Goal: Task Accomplishment & Management: Use online tool/utility

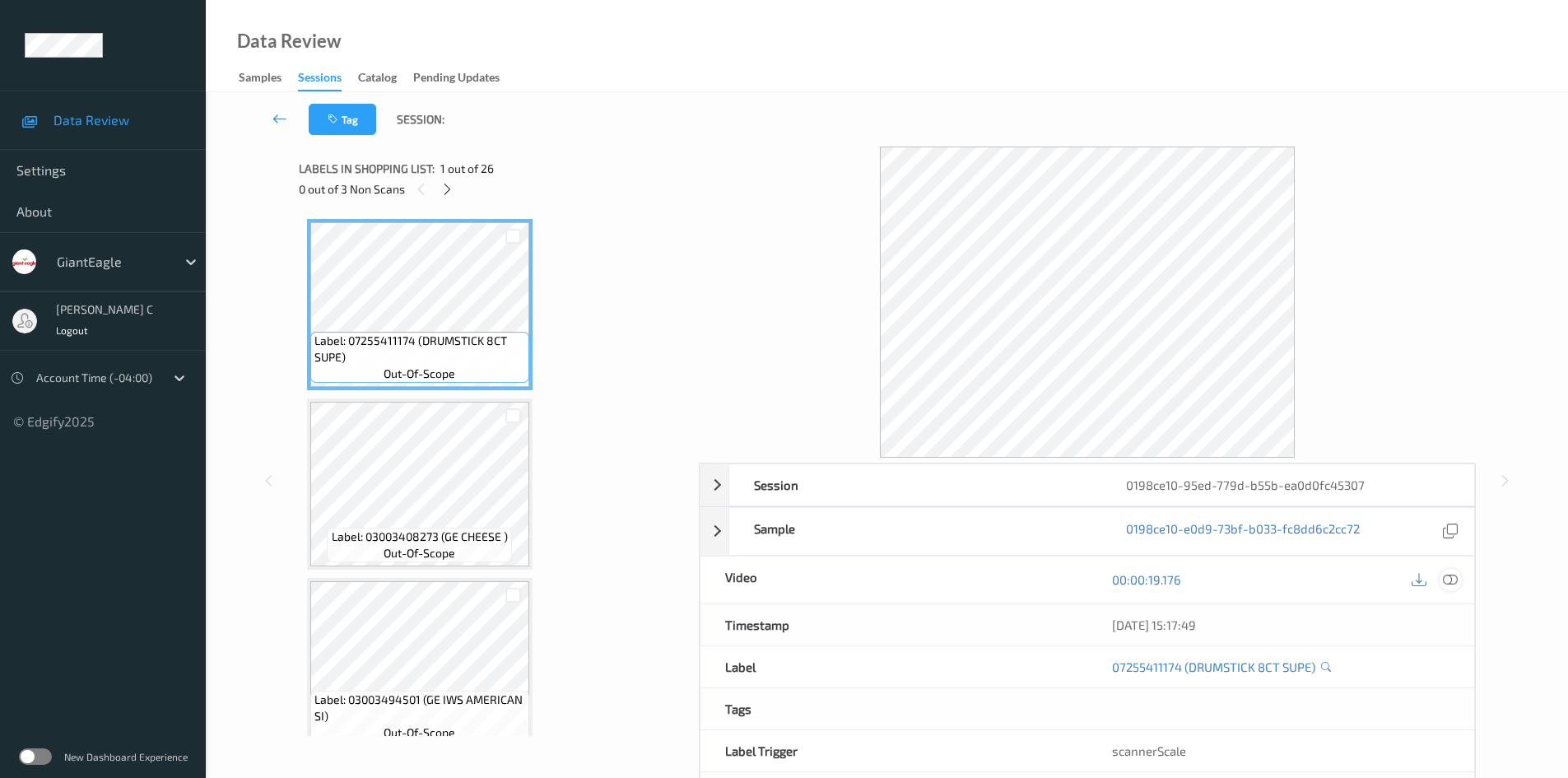
click at [1451, 582] on icon at bounding box center [1451, 579] width 15 height 15
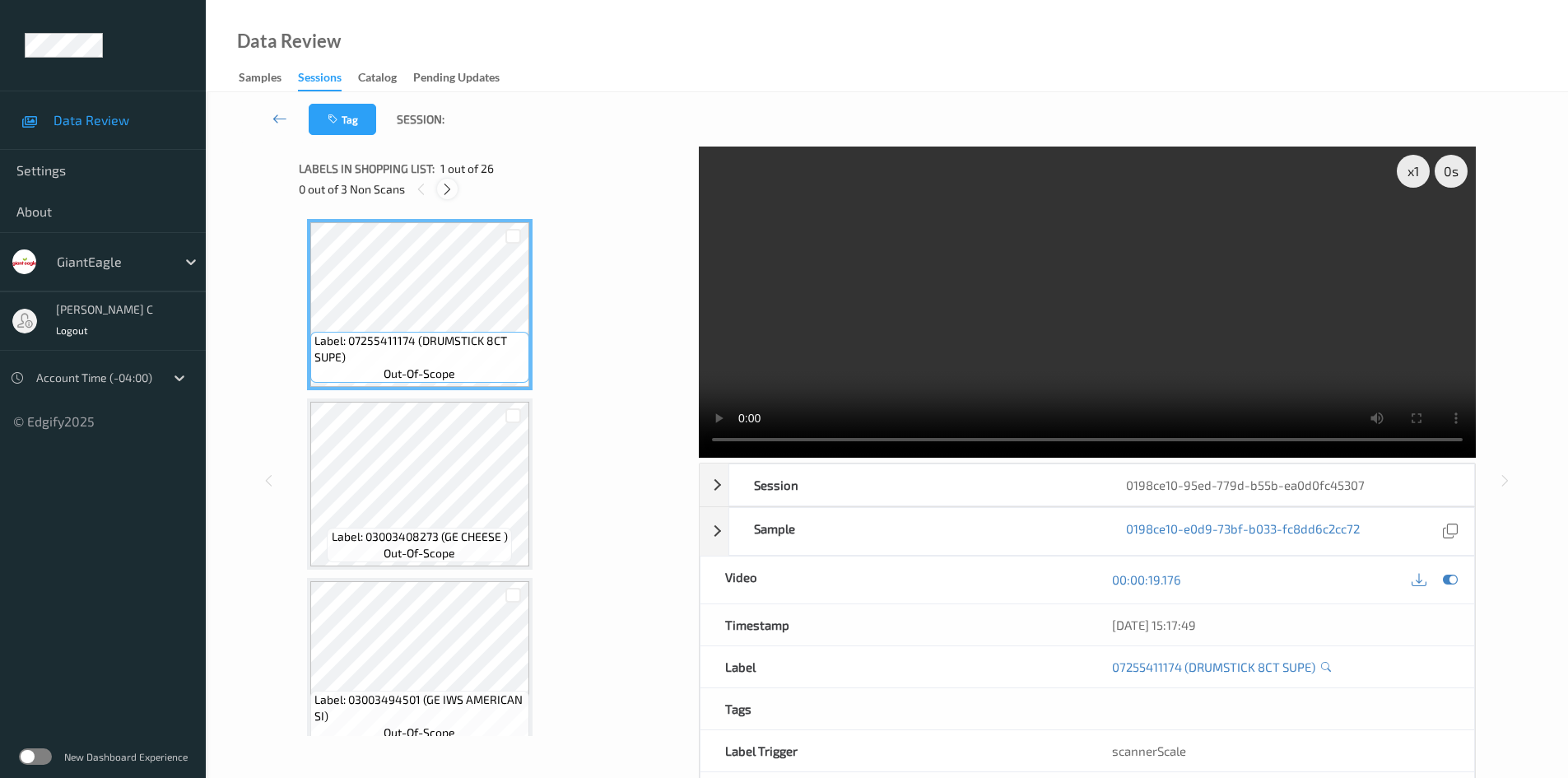
click at [450, 182] on icon at bounding box center [447, 190] width 14 height 15
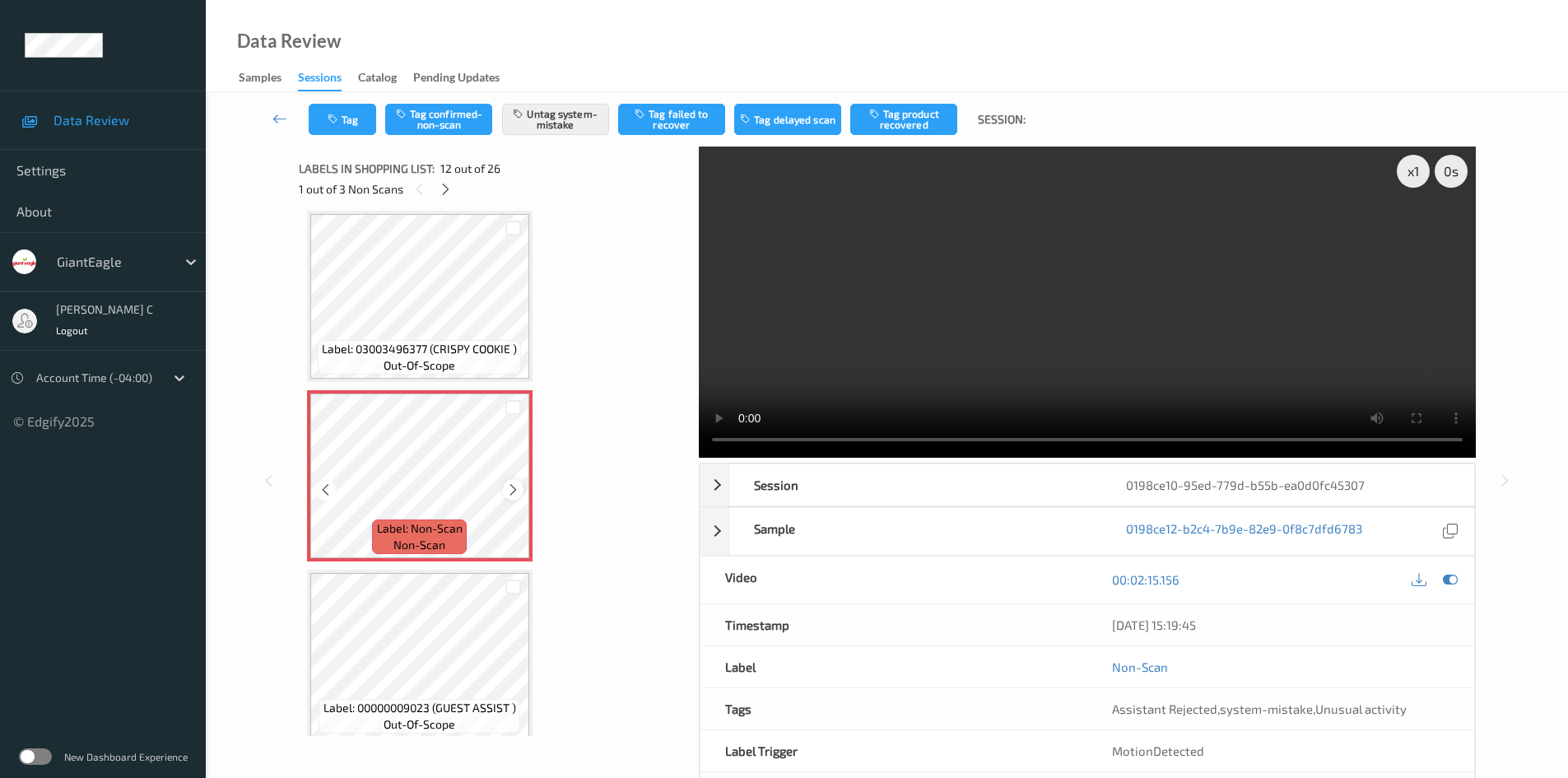
click at [511, 485] on icon at bounding box center [512, 489] width 14 height 15
click at [515, 490] on icon at bounding box center [512, 489] width 14 height 15
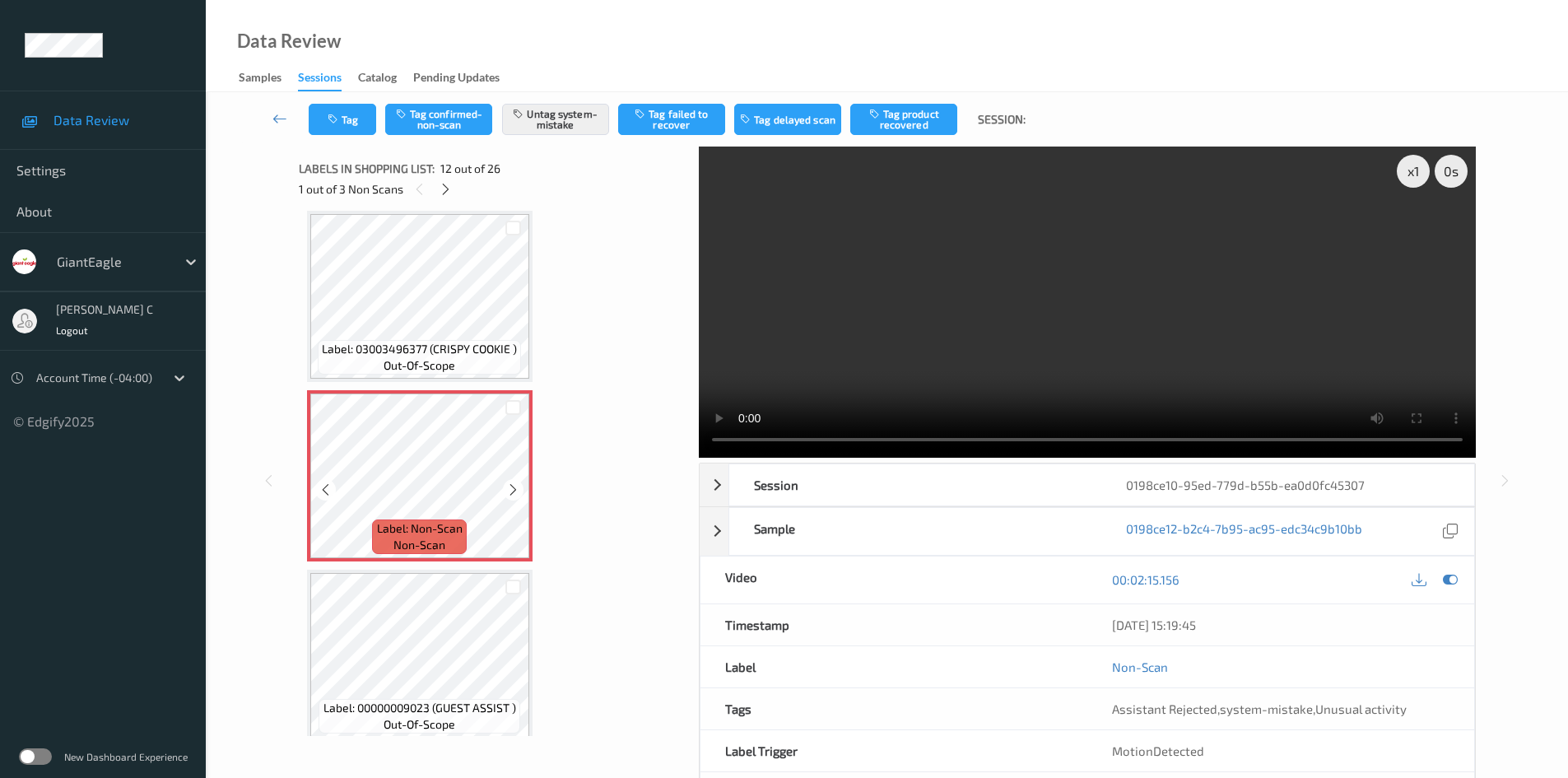
click at [515, 490] on icon at bounding box center [512, 489] width 14 height 15
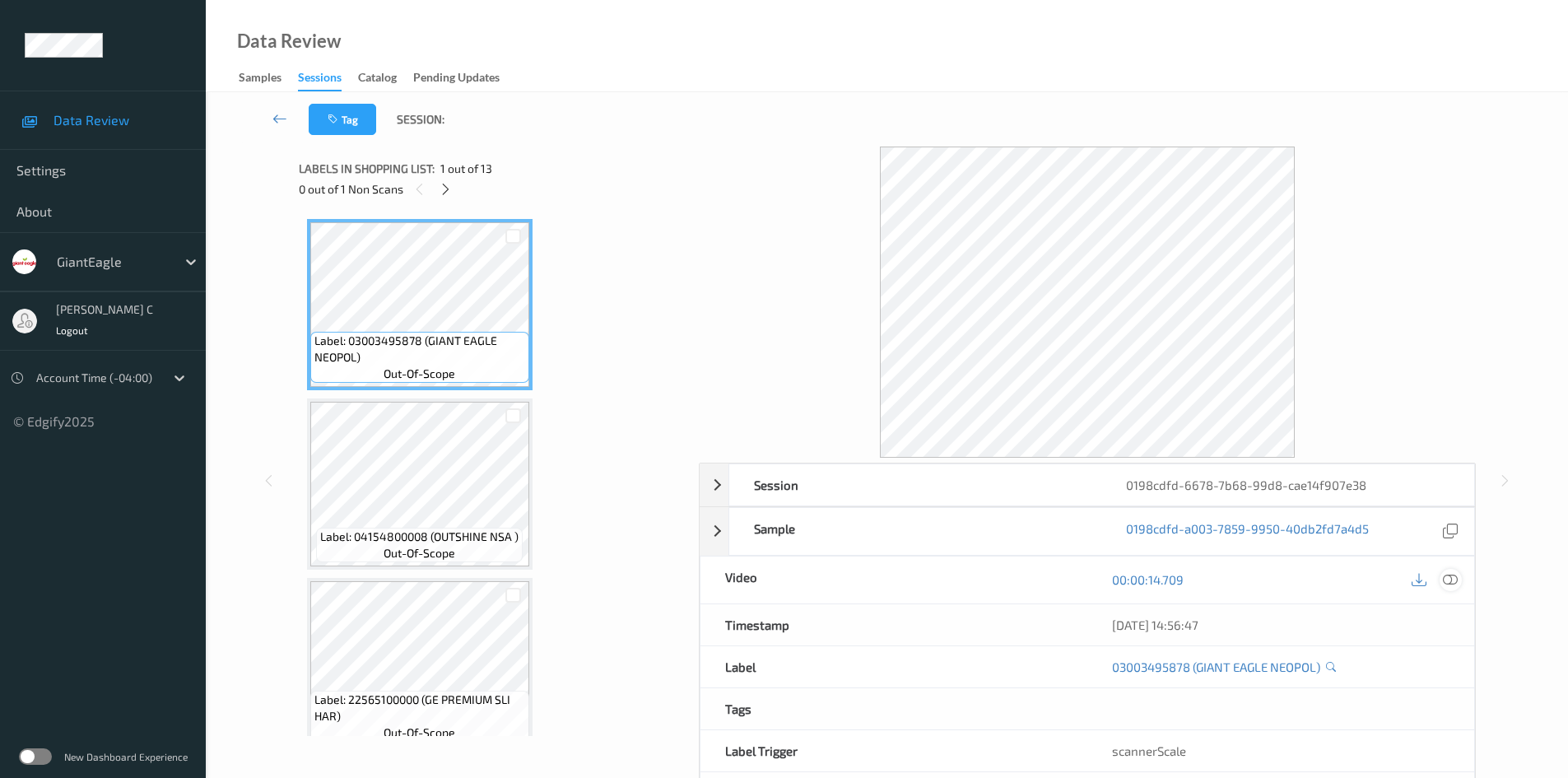
click at [1454, 586] on icon at bounding box center [1451, 579] width 15 height 15
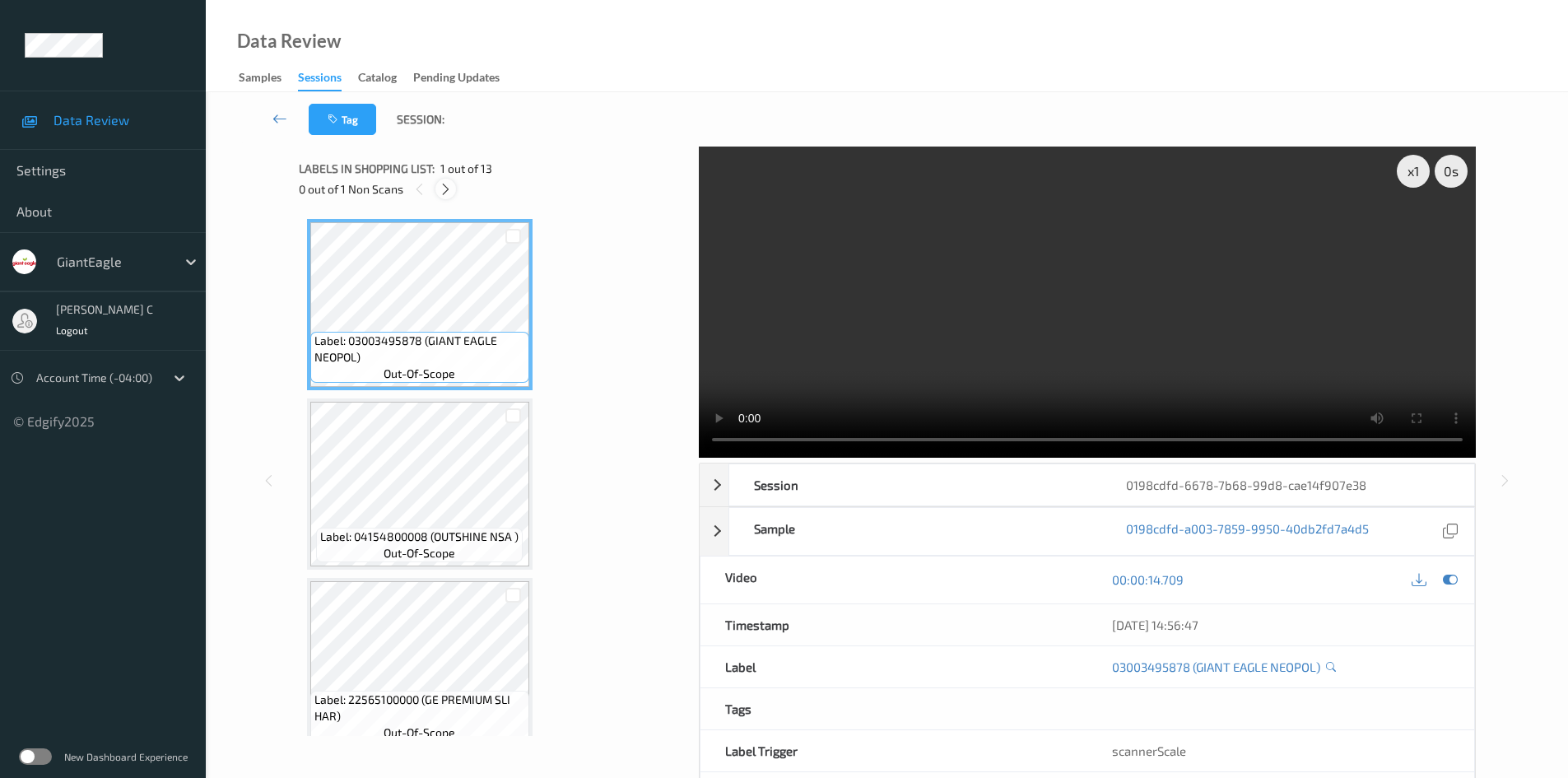
click at [441, 191] on icon at bounding box center [445, 190] width 14 height 15
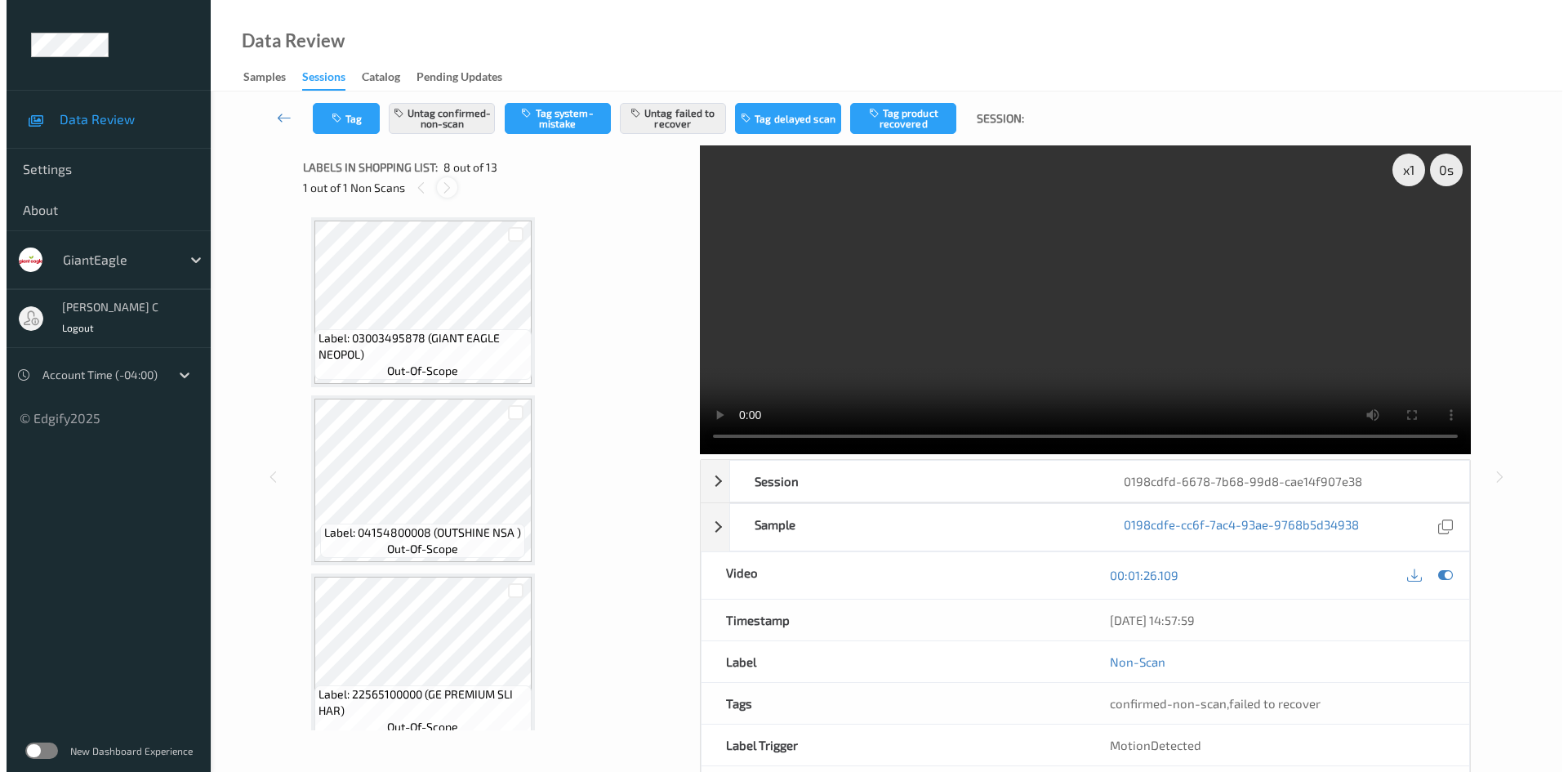
scroll to position [1077, 0]
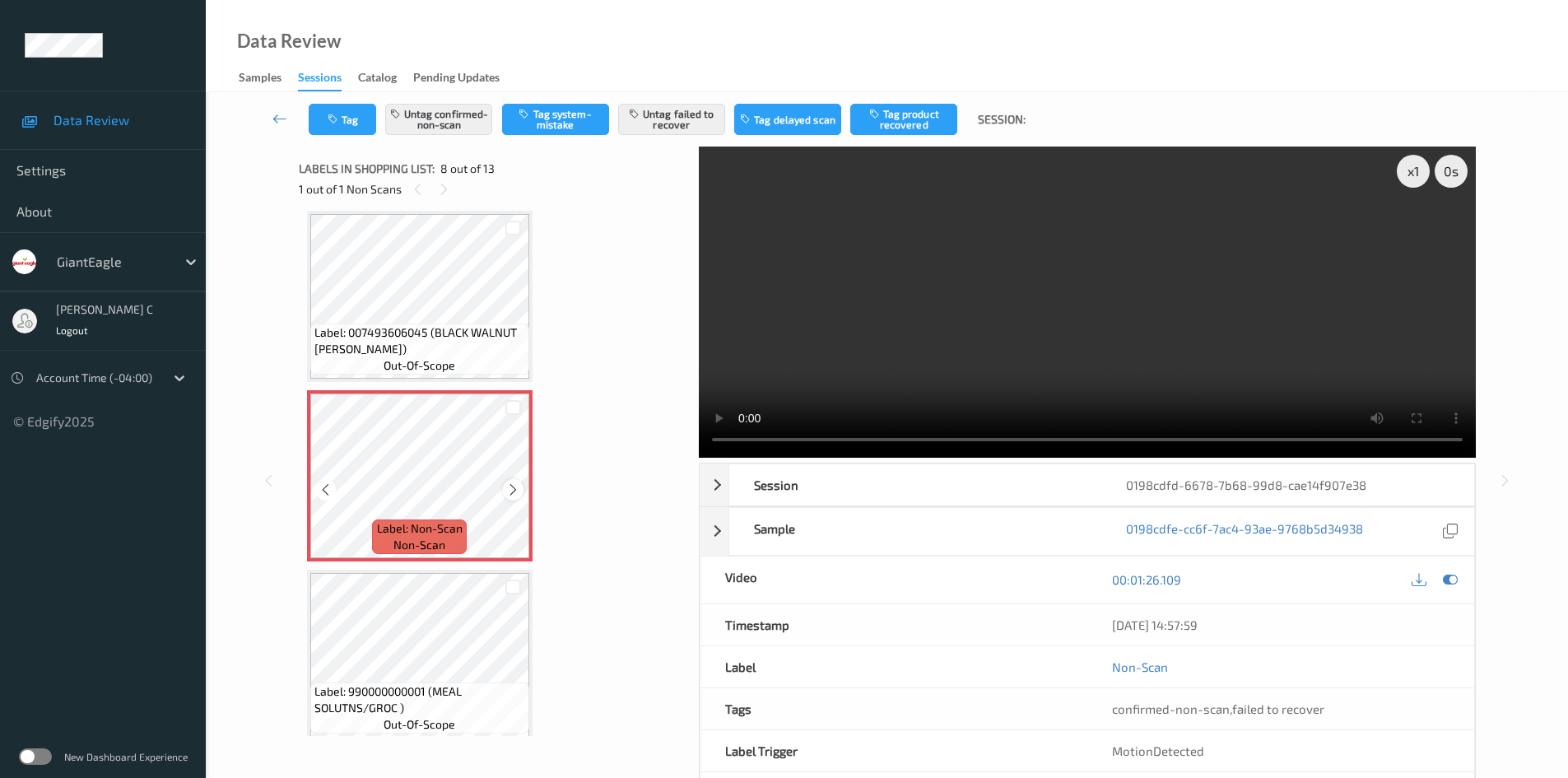
click at [516, 484] on icon at bounding box center [512, 489] width 14 height 15
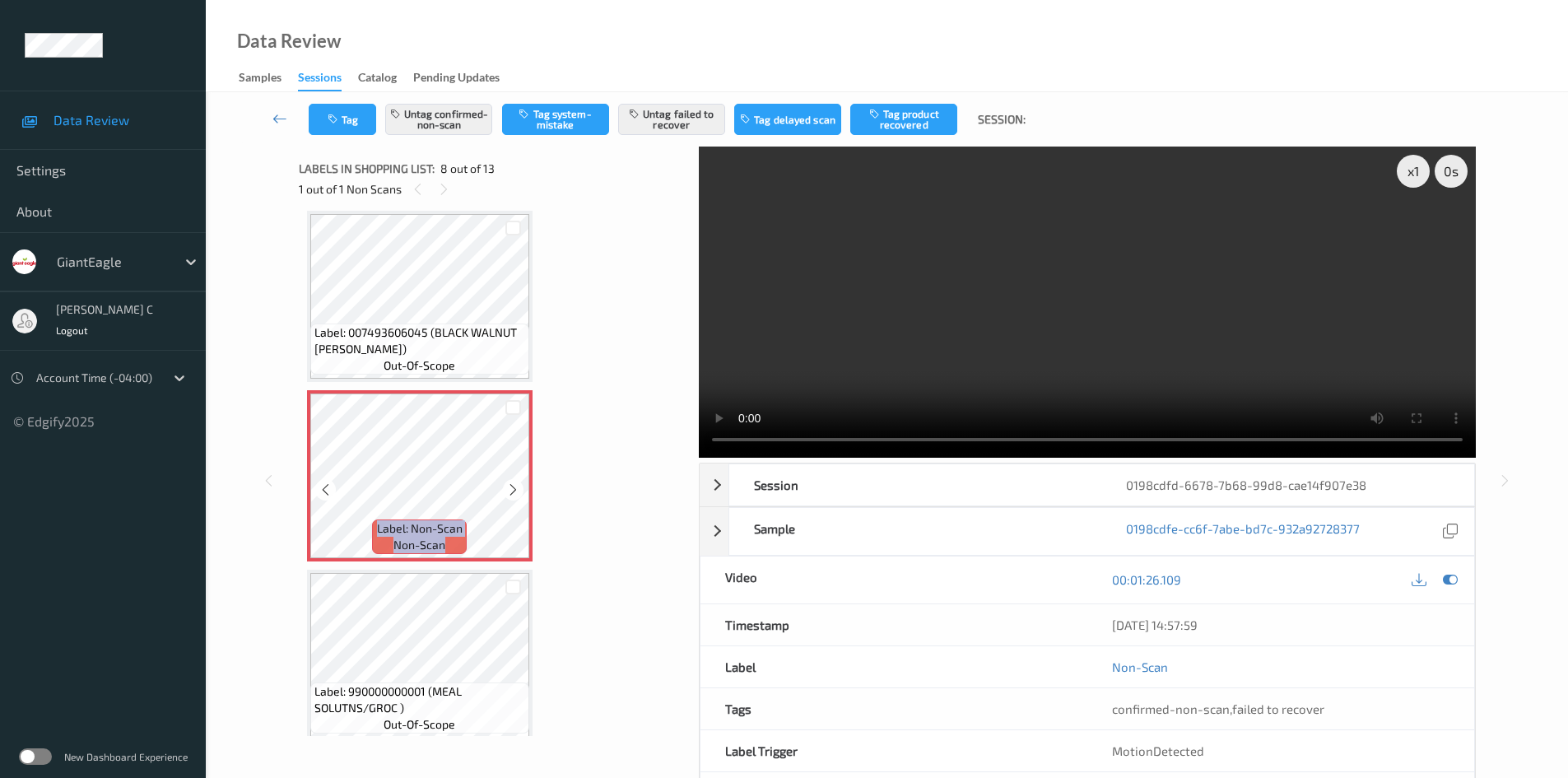
click at [516, 484] on icon at bounding box center [512, 489] width 14 height 15
click at [512, 489] on icon at bounding box center [512, 489] width 14 height 15
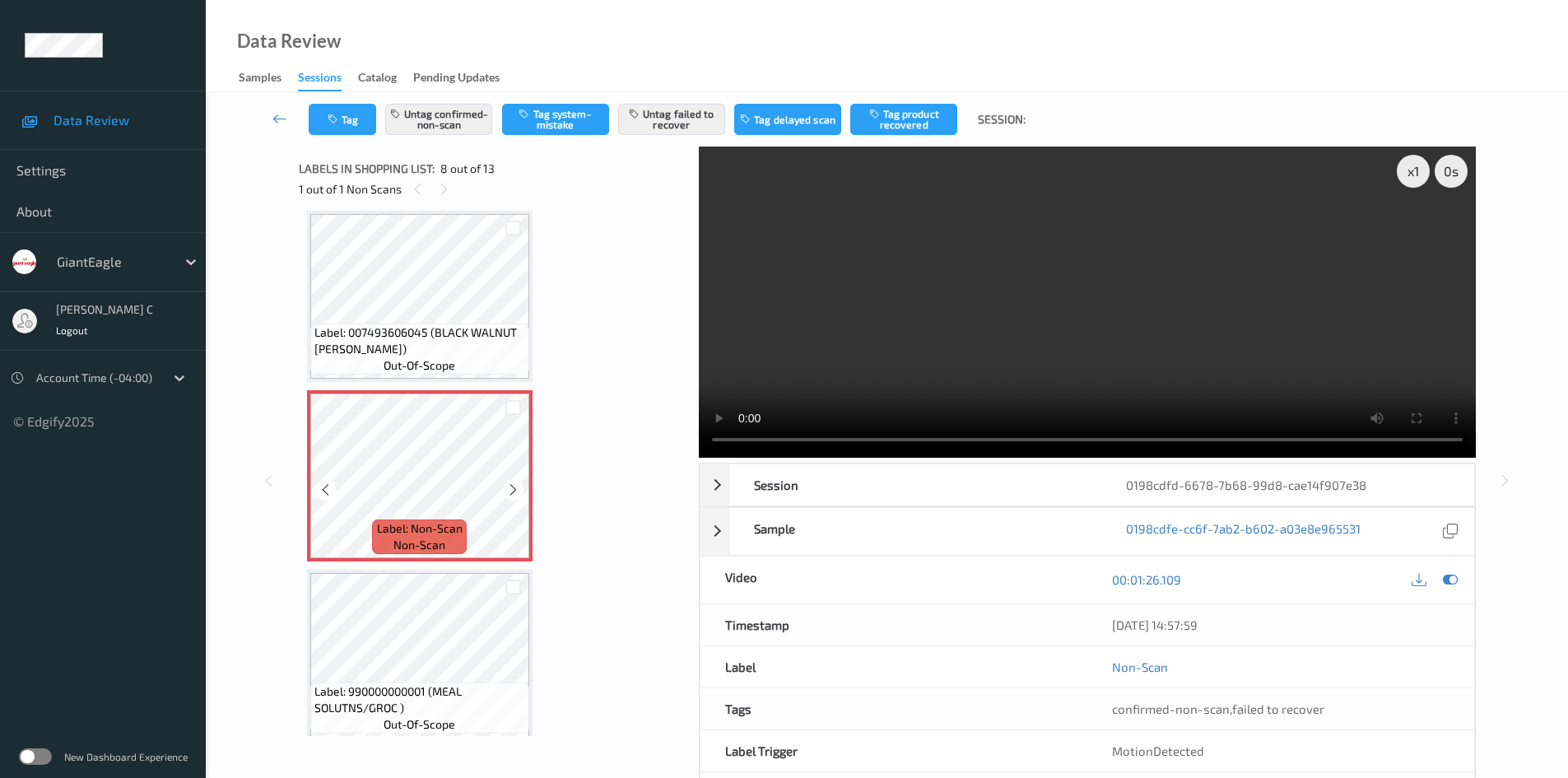
click at [512, 489] on icon at bounding box center [512, 489] width 14 height 15
click at [461, 129] on button "Untag confirmed-non-scan" at bounding box center [438, 119] width 107 height 31
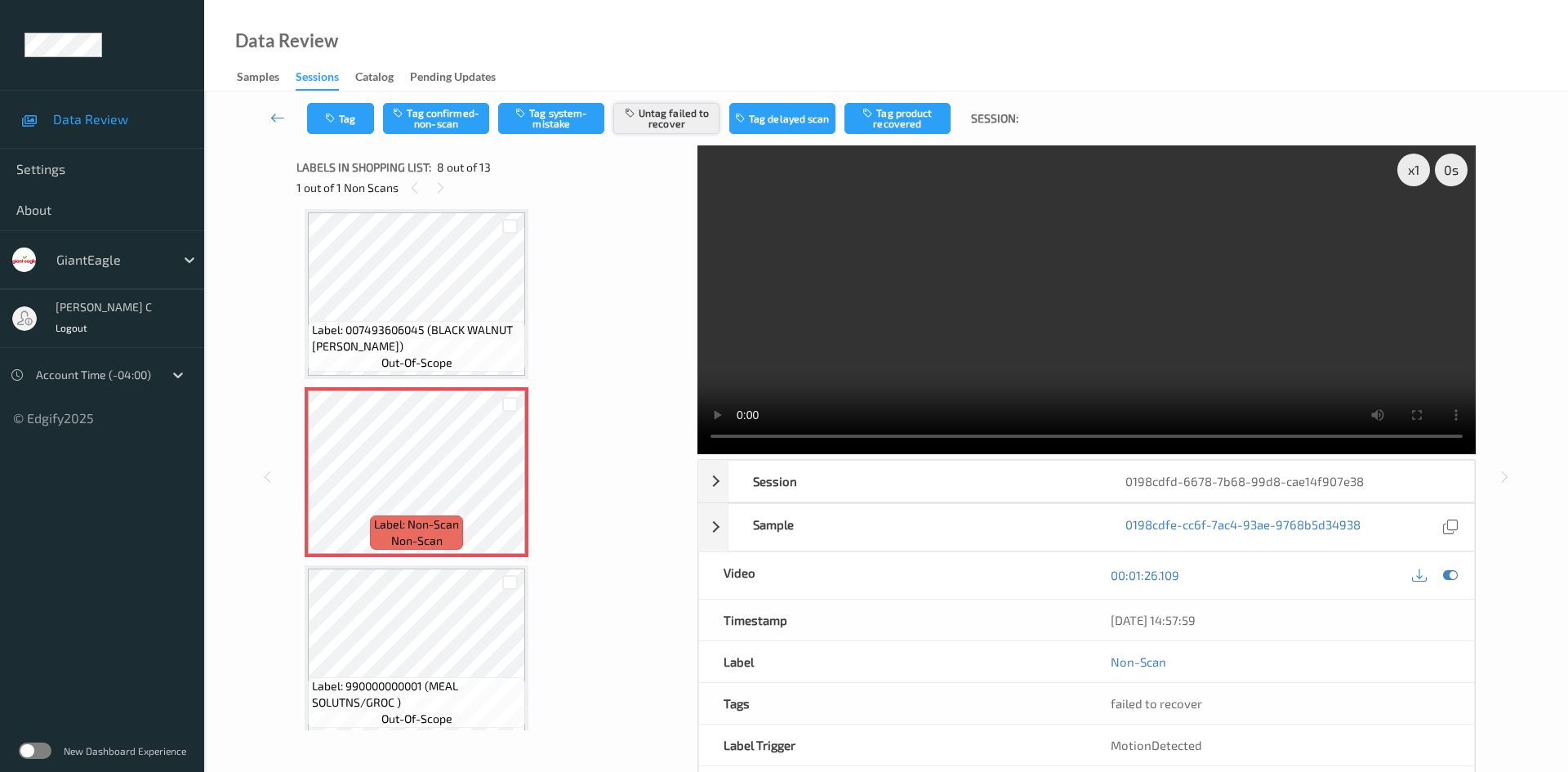
click at [681, 128] on button "Untag failed to recover" at bounding box center [666, 118] width 106 height 31
click at [560, 128] on button "Tag system-mistake" at bounding box center [551, 118] width 106 height 31
click at [362, 121] on button "Tag" at bounding box center [341, 118] width 67 height 31
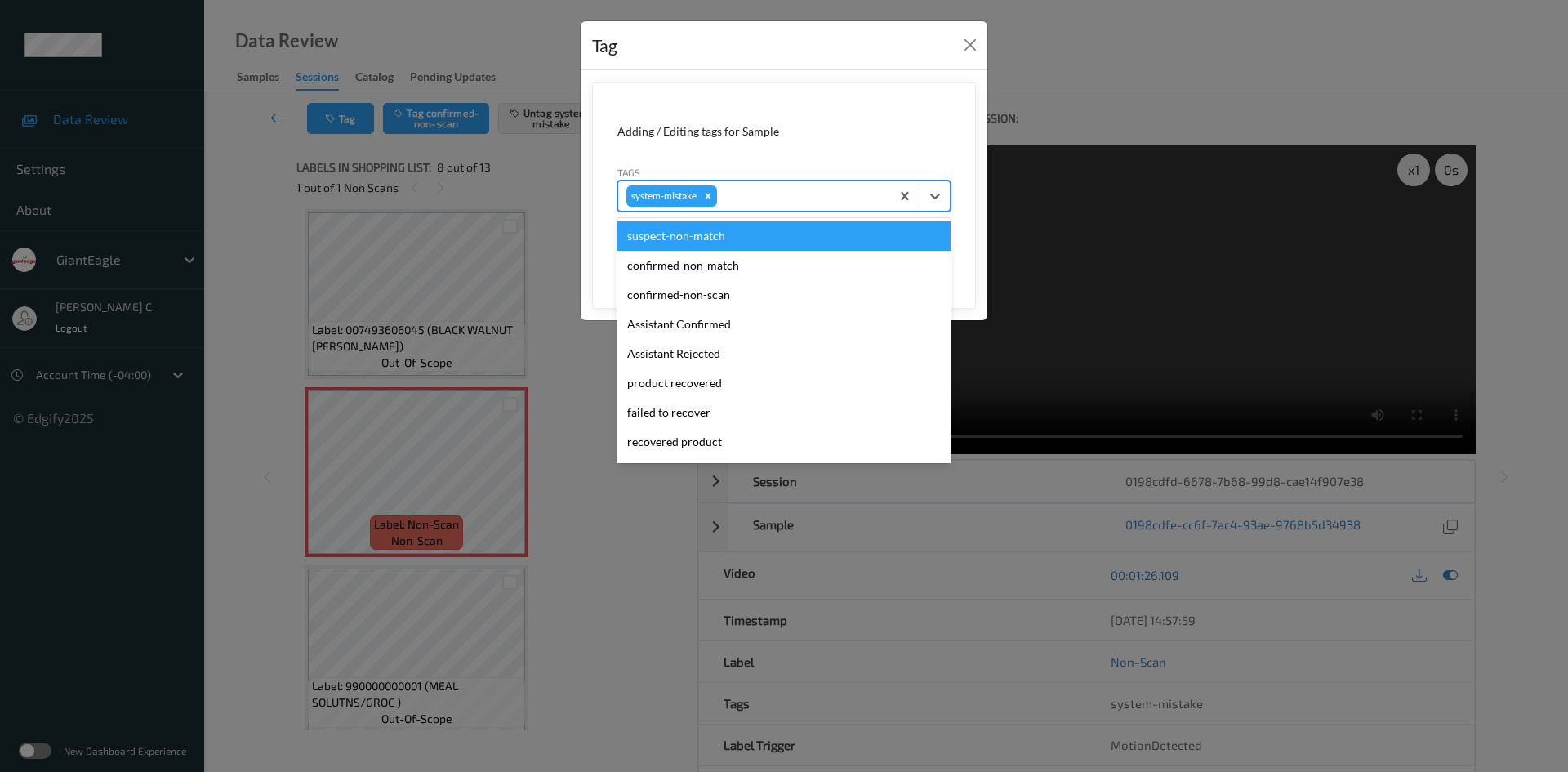
click at [801, 200] on div at bounding box center [801, 196] width 162 height 20
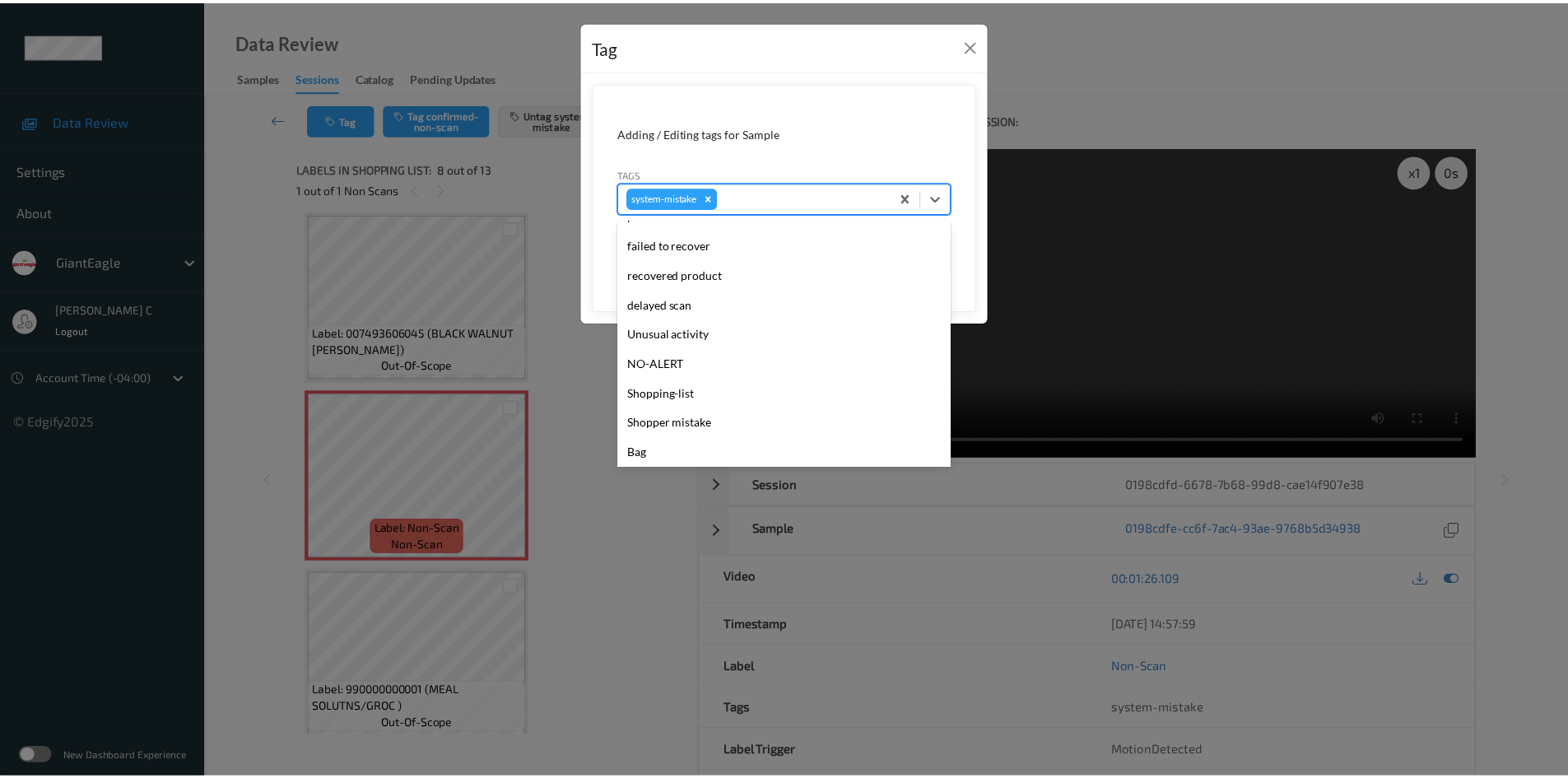
scroll to position [174, 0]
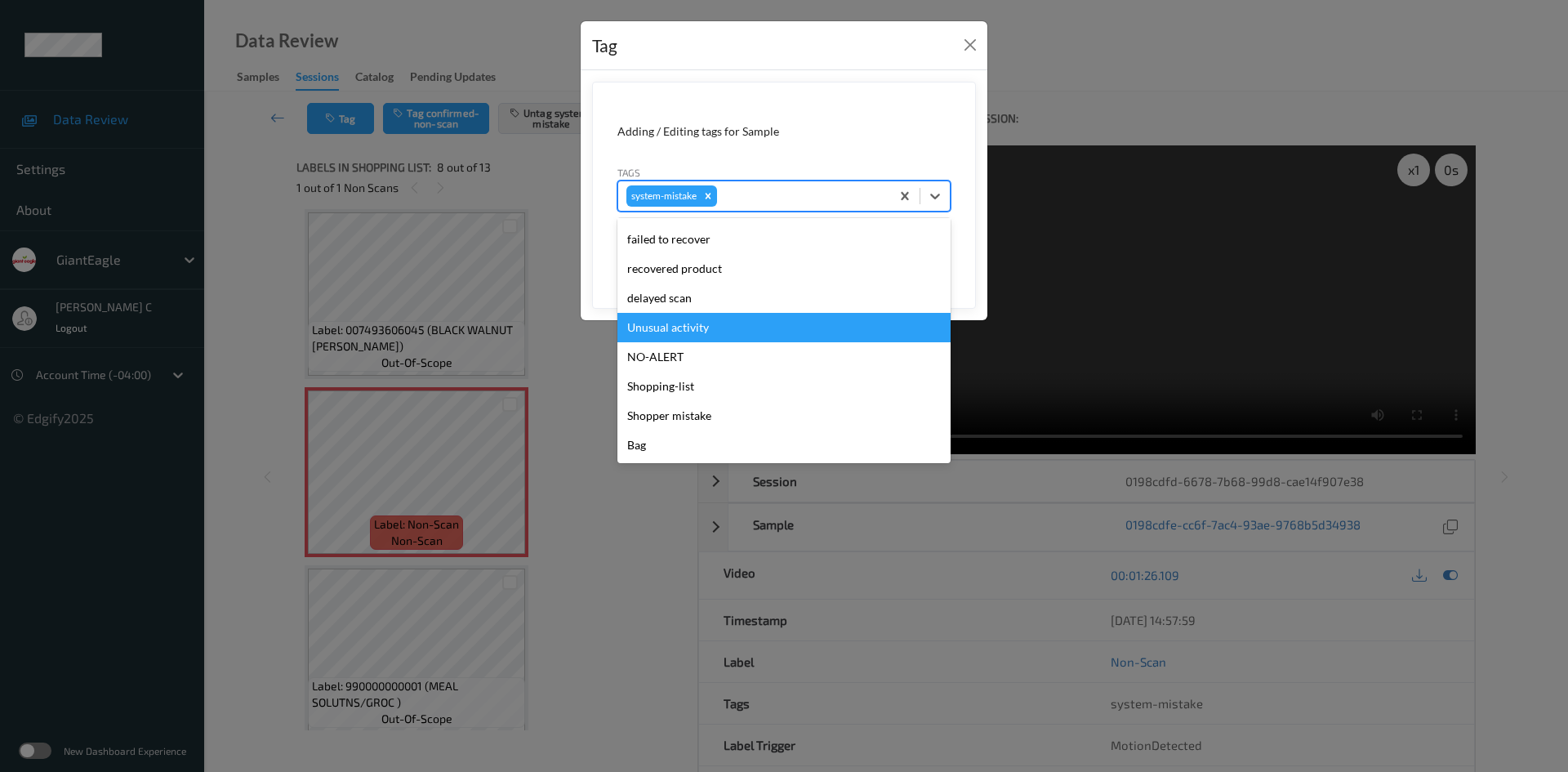
click at [718, 330] on div "Unusual activity" at bounding box center [784, 327] width 333 height 29
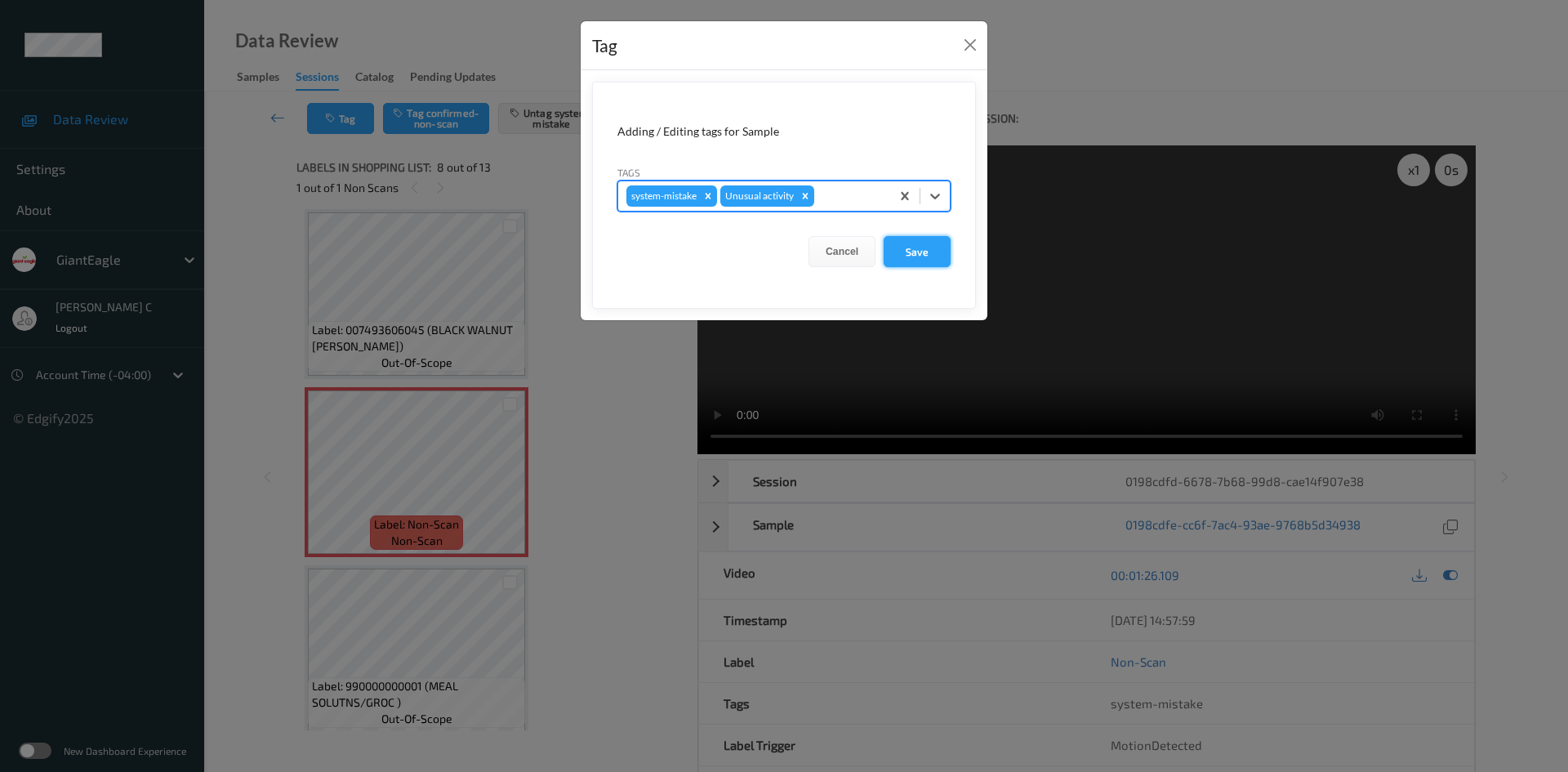
click at [903, 243] on button "Save" at bounding box center [917, 252] width 67 height 31
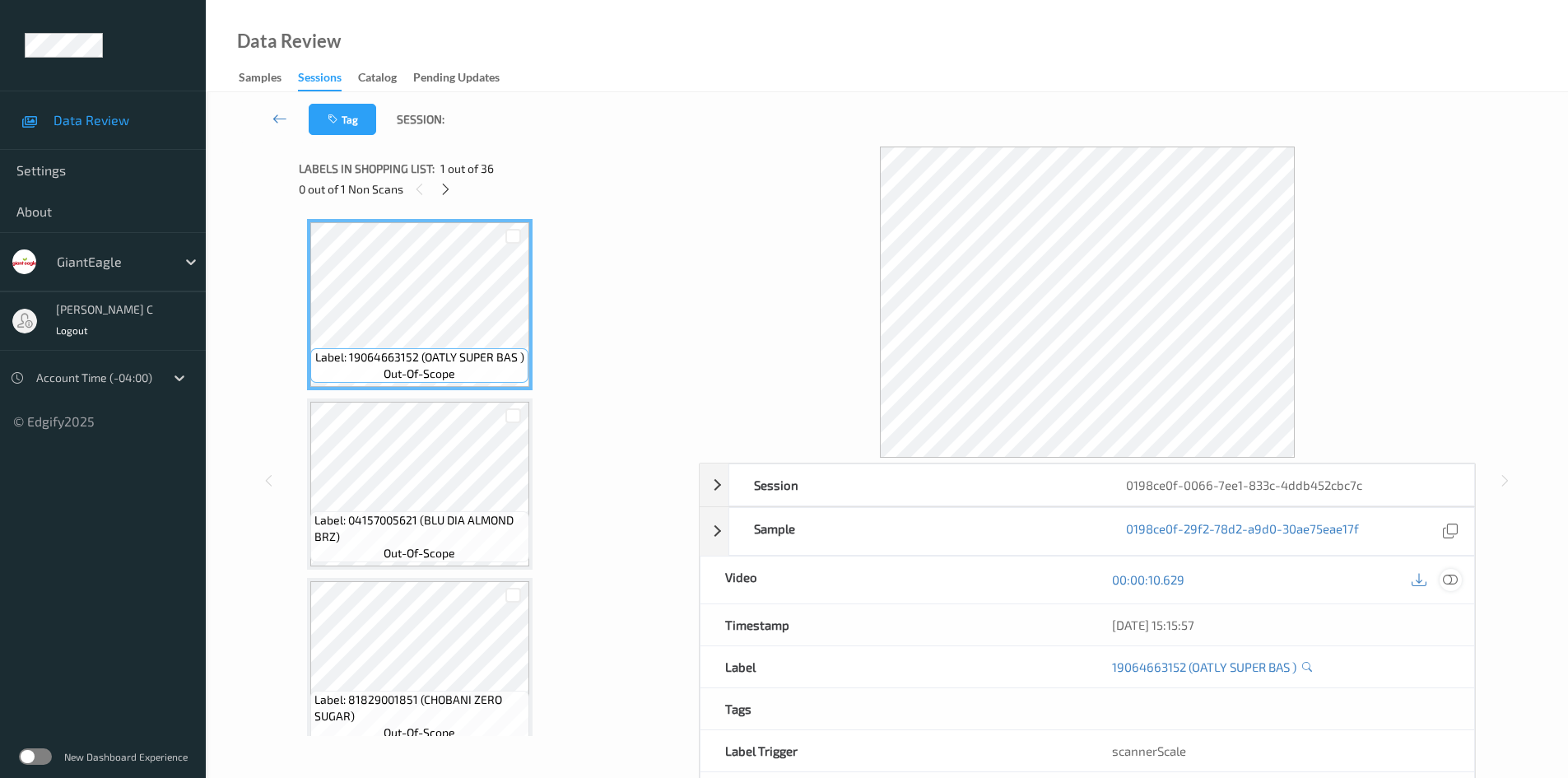
click at [1451, 585] on icon at bounding box center [1451, 579] width 15 height 15
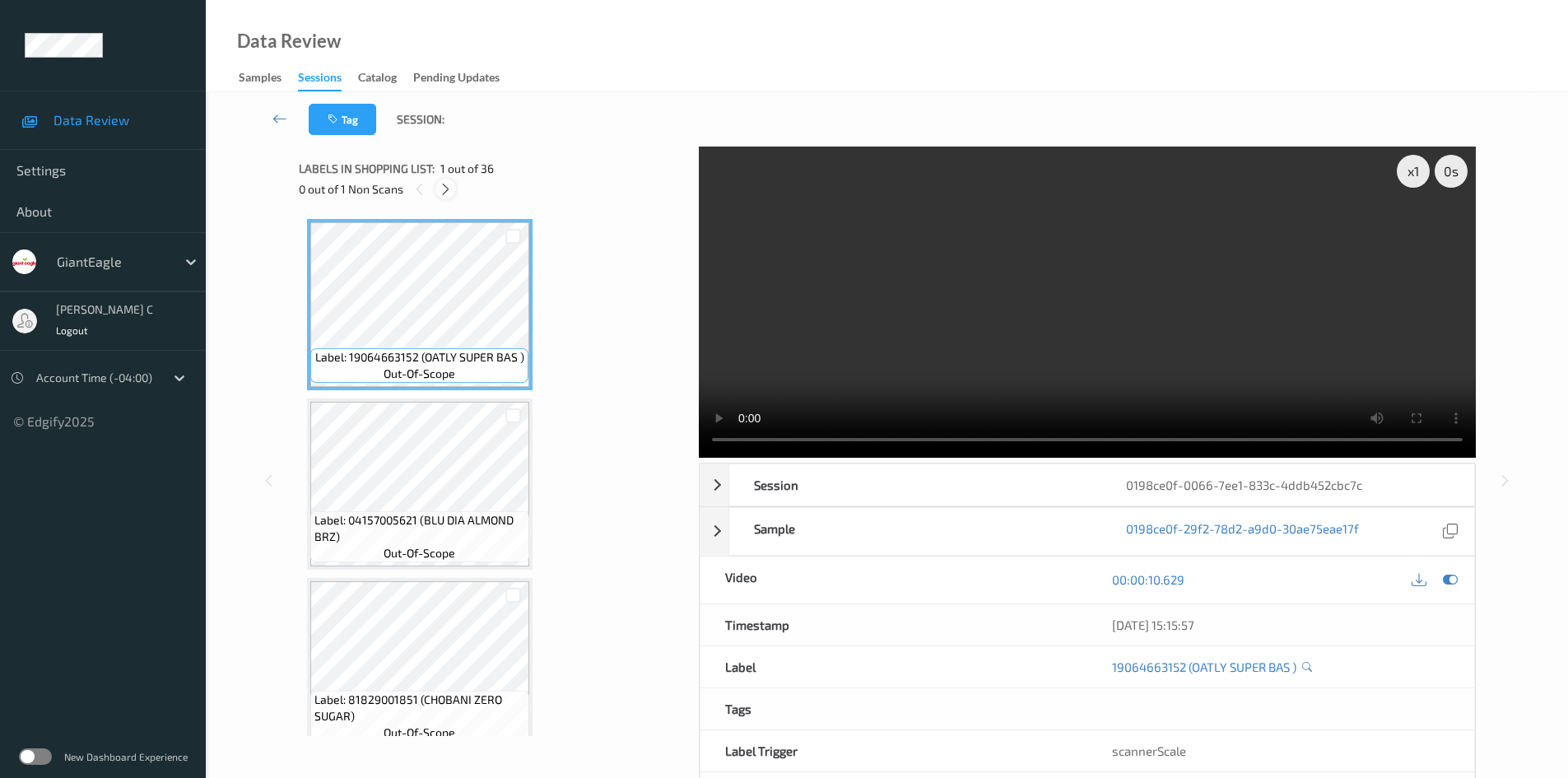
click at [447, 184] on icon at bounding box center [445, 190] width 14 height 15
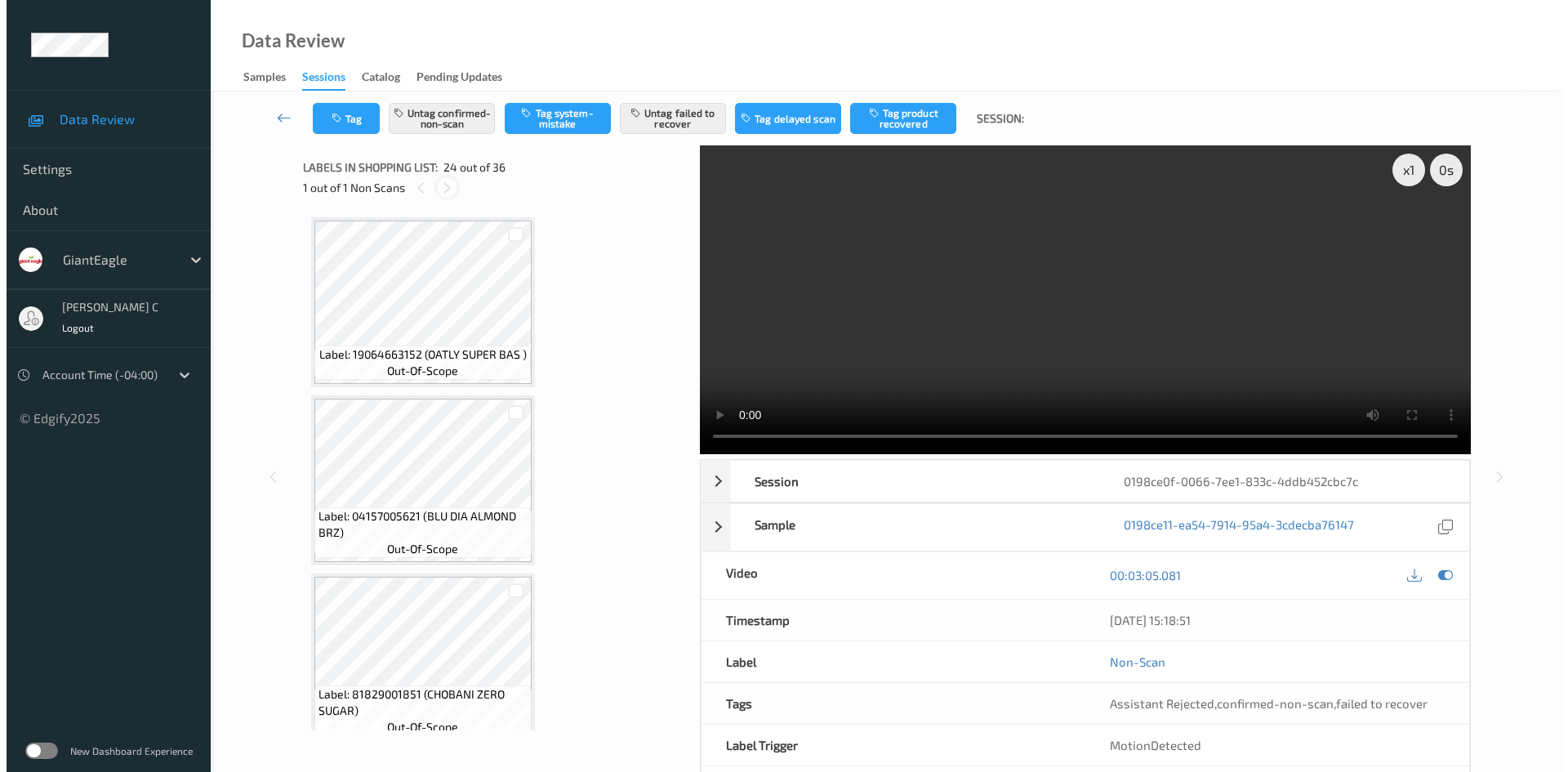
scroll to position [3925, 0]
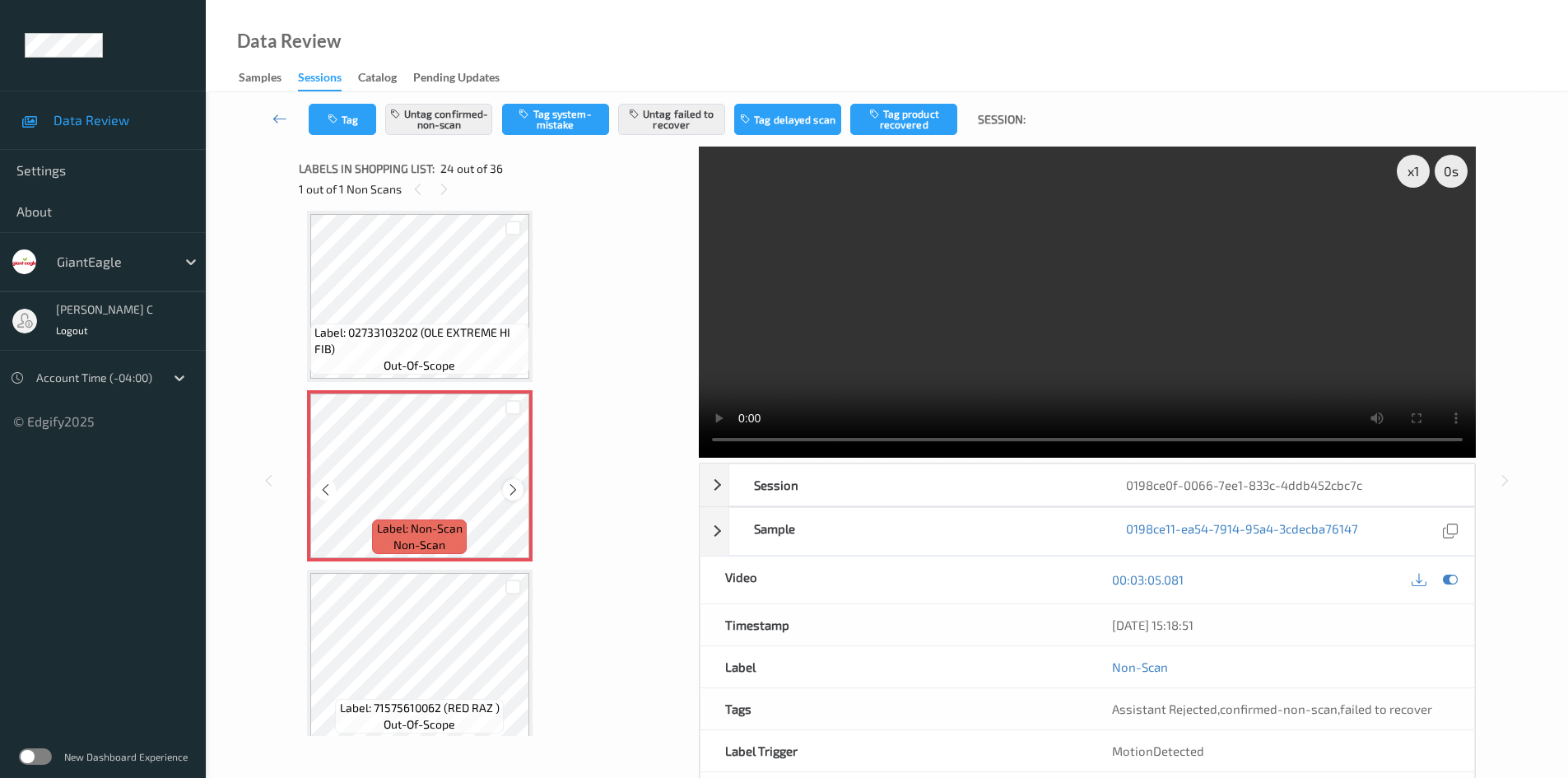
click at [512, 490] on icon at bounding box center [512, 489] width 14 height 15
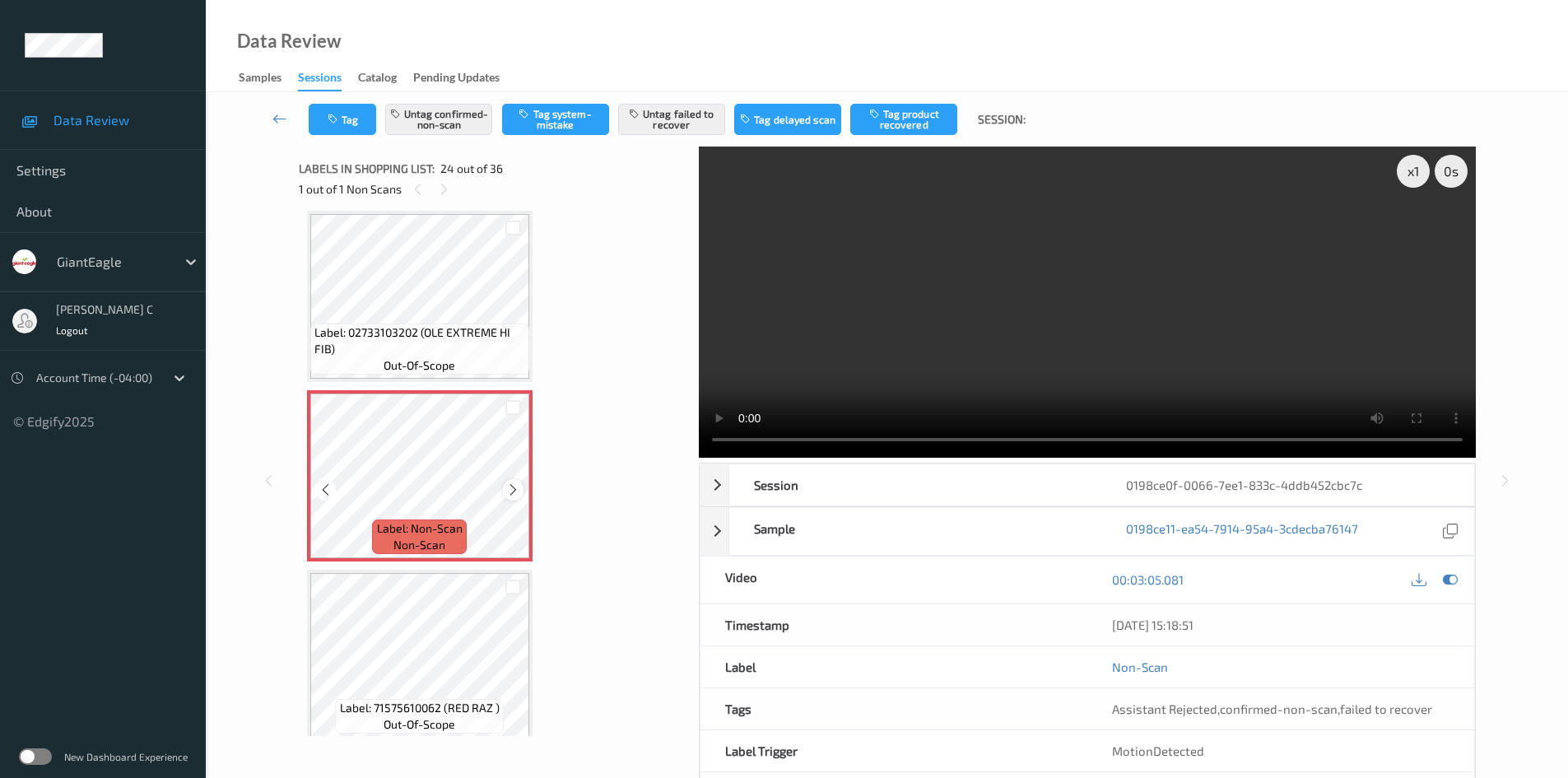
click at [509, 483] on icon at bounding box center [512, 489] width 14 height 15
click at [511, 482] on icon at bounding box center [512, 489] width 14 height 15
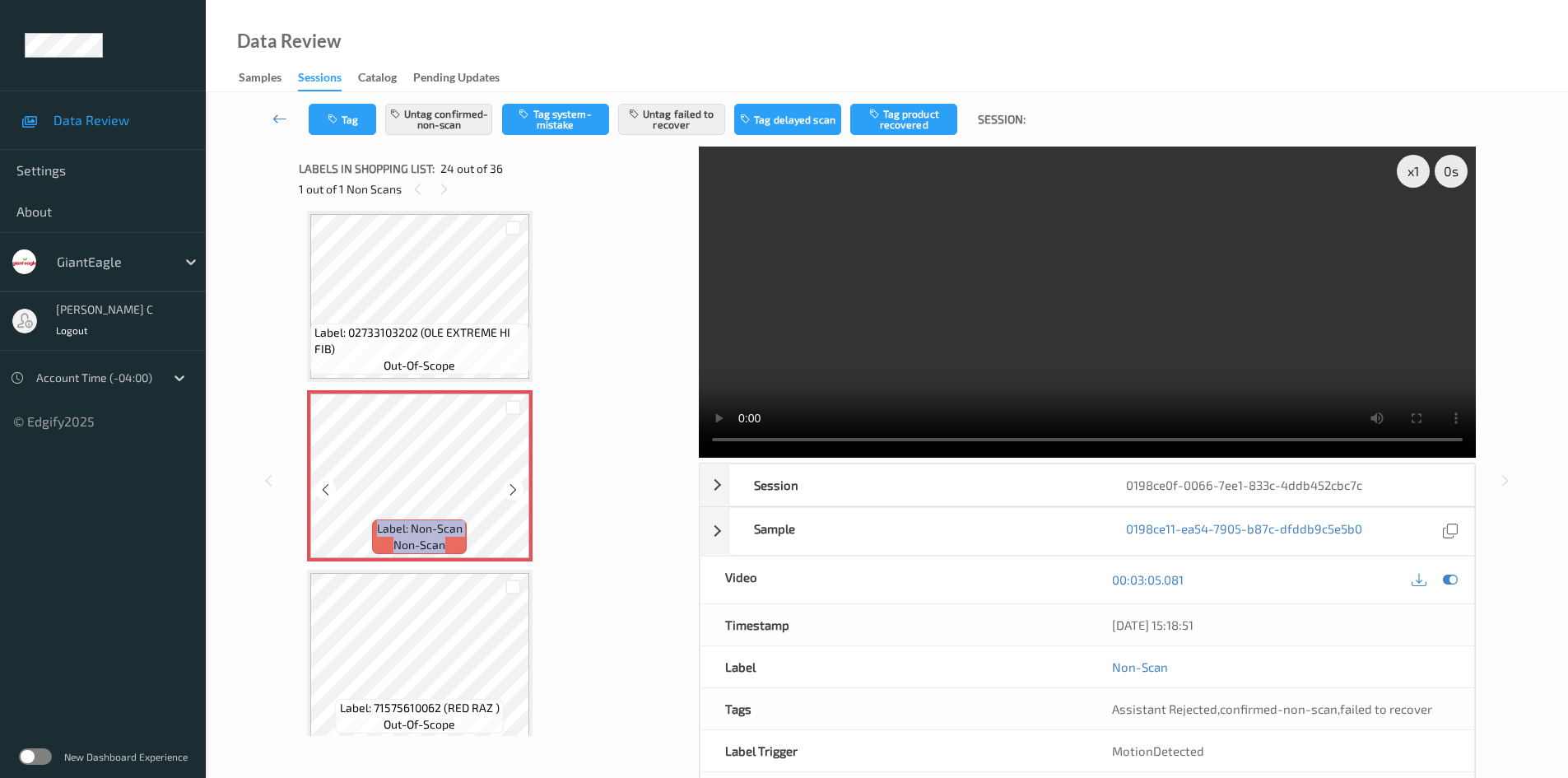
click at [511, 482] on icon at bounding box center [512, 489] width 14 height 15
click at [422, 137] on div "Tag Untag confirmed-non-scan Tag system-mistake Untag failed to recover Tag del…" at bounding box center [886, 119] width 1295 height 54
click at [427, 134] on button "Untag confirmed-non-scan" at bounding box center [438, 119] width 107 height 31
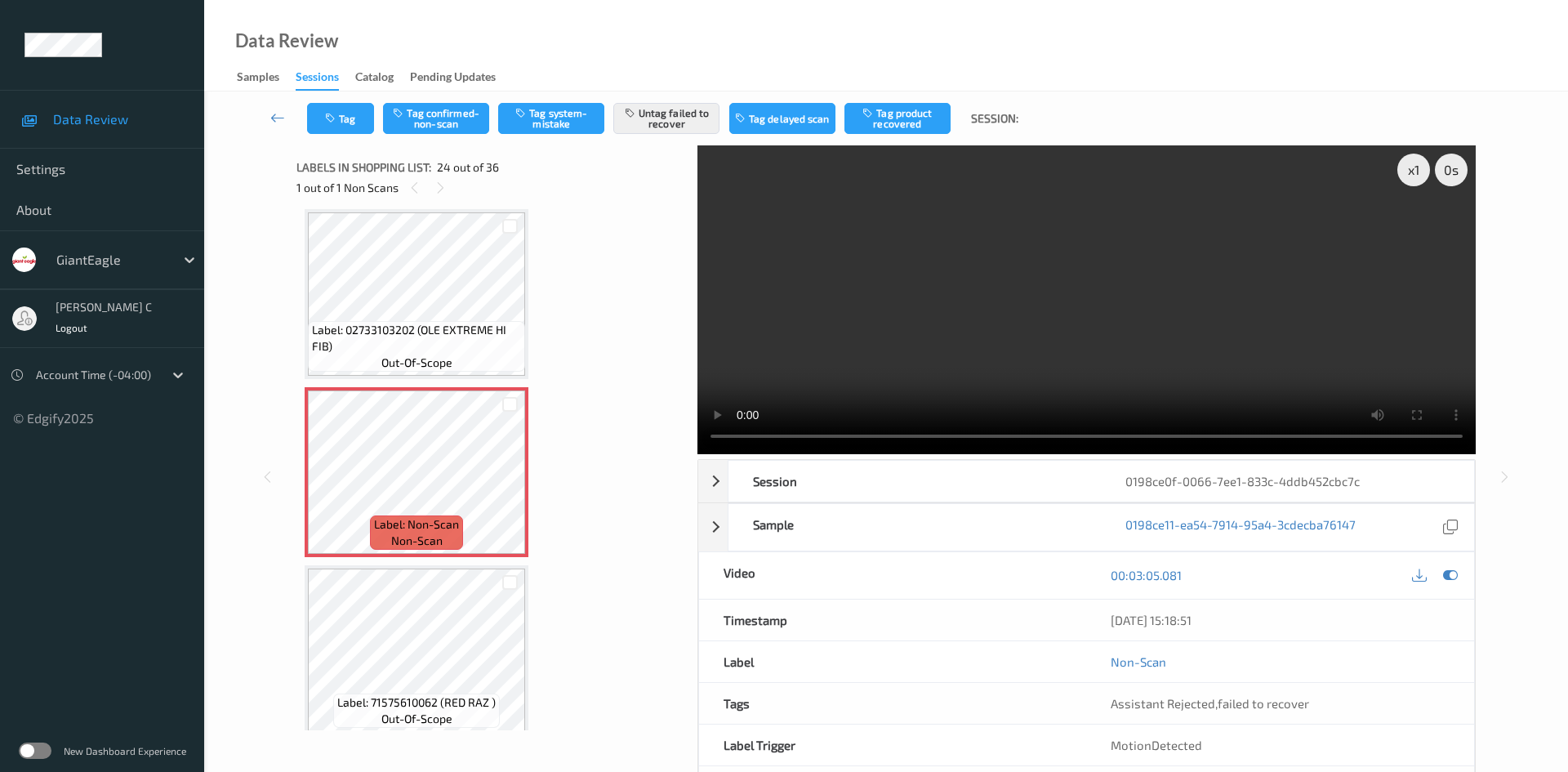
click at [683, 100] on div "Tag Tag confirmed-non-scan Tag system-mistake Untag failed to recover Tag delay…" at bounding box center [885, 118] width 1296 height 54
click at [682, 121] on button "Untag failed to recover" at bounding box center [666, 118] width 106 height 31
click at [461, 124] on button "Tag confirmed-non-scan" at bounding box center [435, 118] width 106 height 31
click at [464, 114] on button "Untag confirmed-non-scan" at bounding box center [435, 118] width 106 height 31
click at [565, 126] on button "Tag system-mistake" at bounding box center [551, 118] width 106 height 31
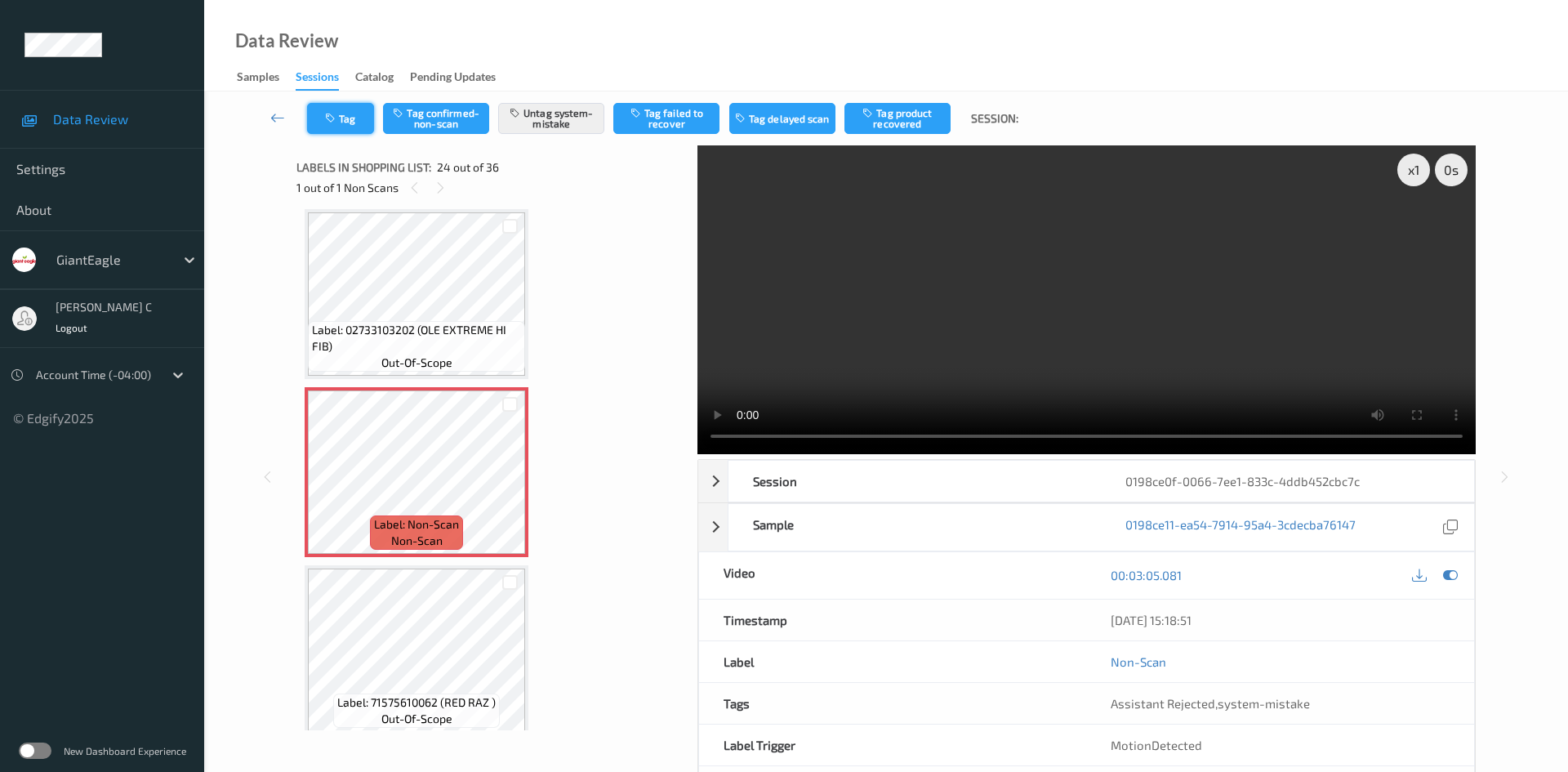
click at [365, 117] on button "Tag" at bounding box center [341, 118] width 67 height 31
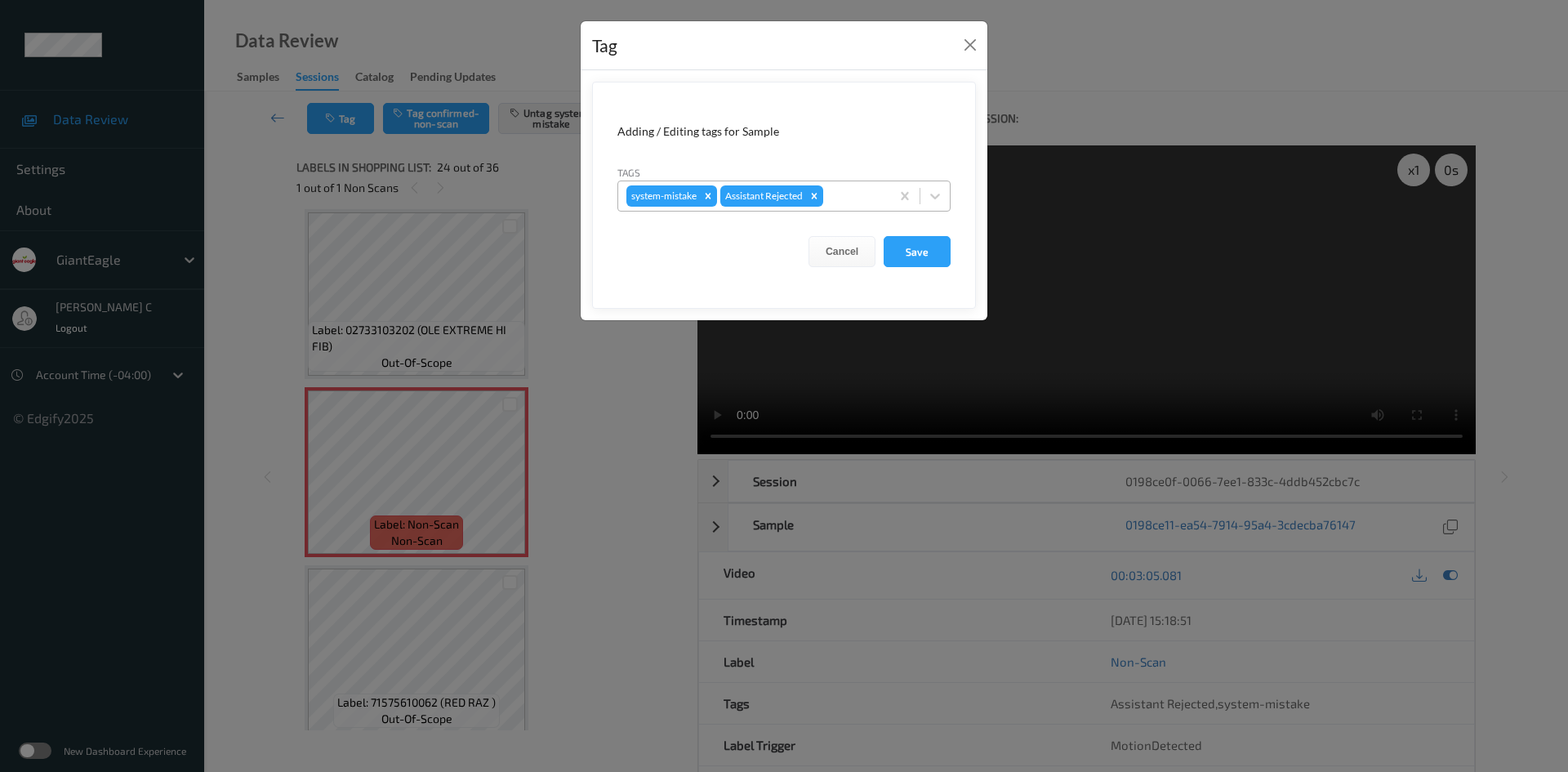
click at [840, 184] on div "system-mistake Assistant Rejected" at bounding box center [754, 196] width 272 height 28
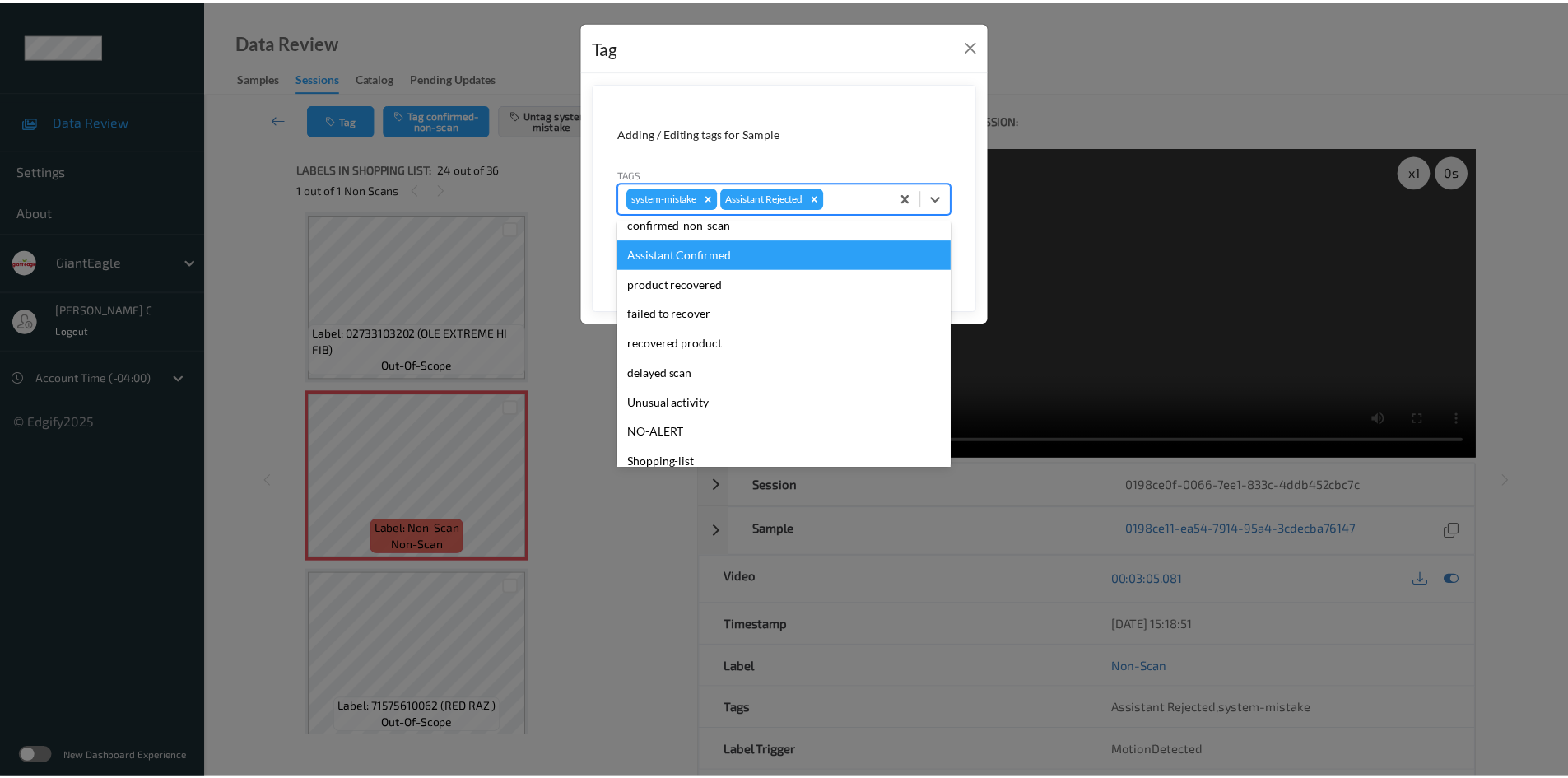
scroll to position [145, 0]
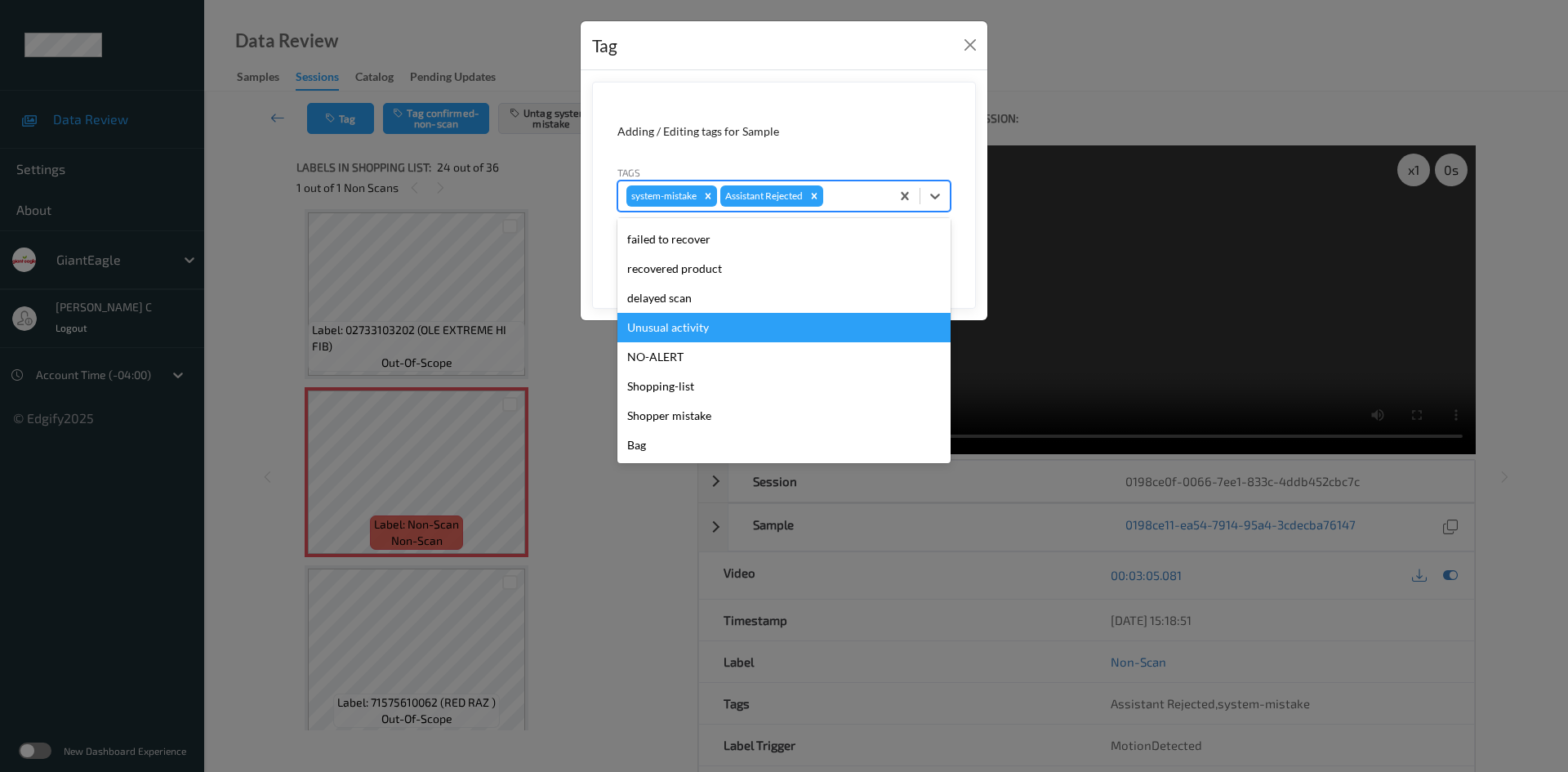
click at [757, 321] on div "Unusual activity" at bounding box center [784, 327] width 333 height 29
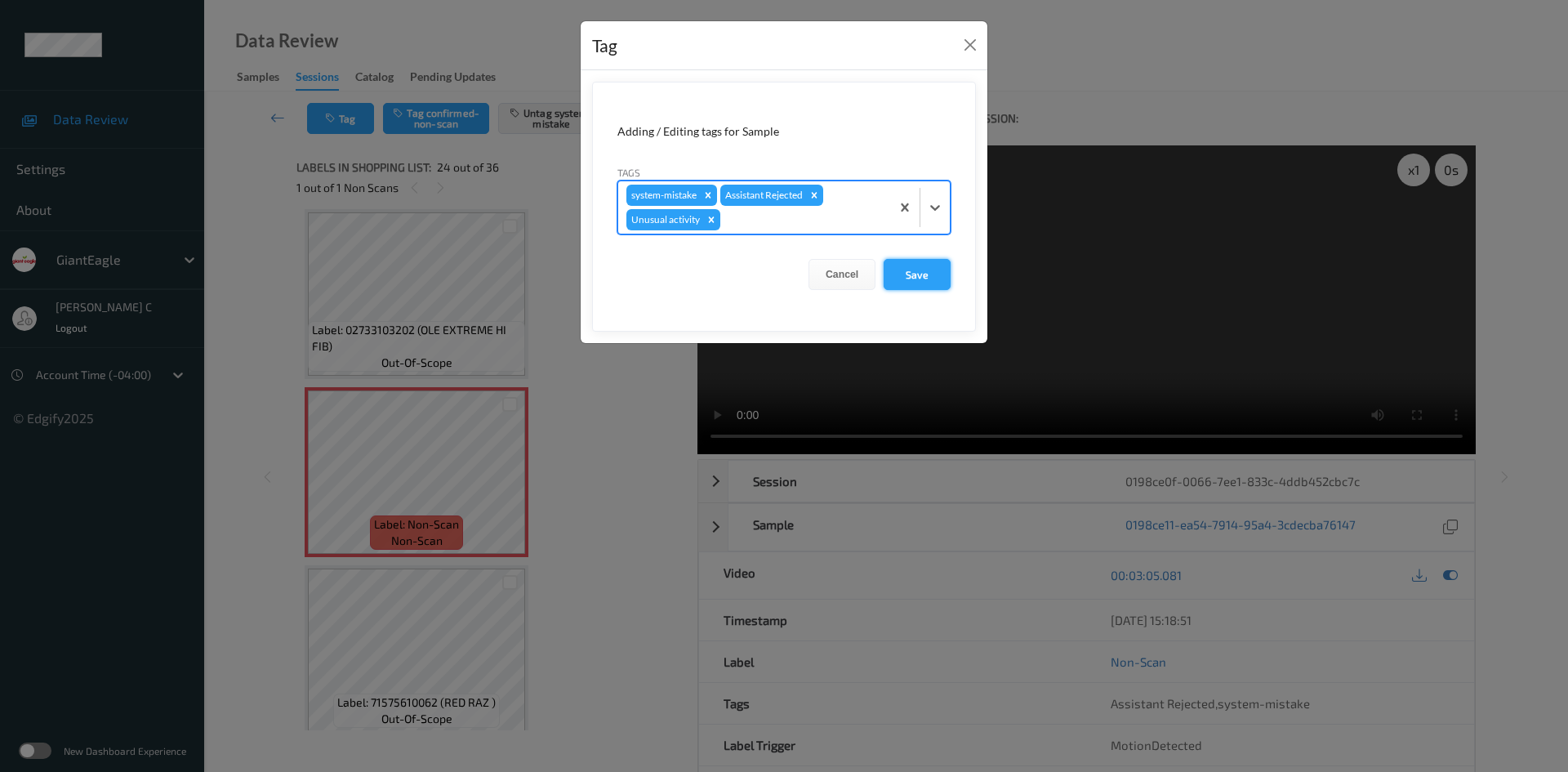
click at [893, 264] on button "Save" at bounding box center [917, 275] width 67 height 31
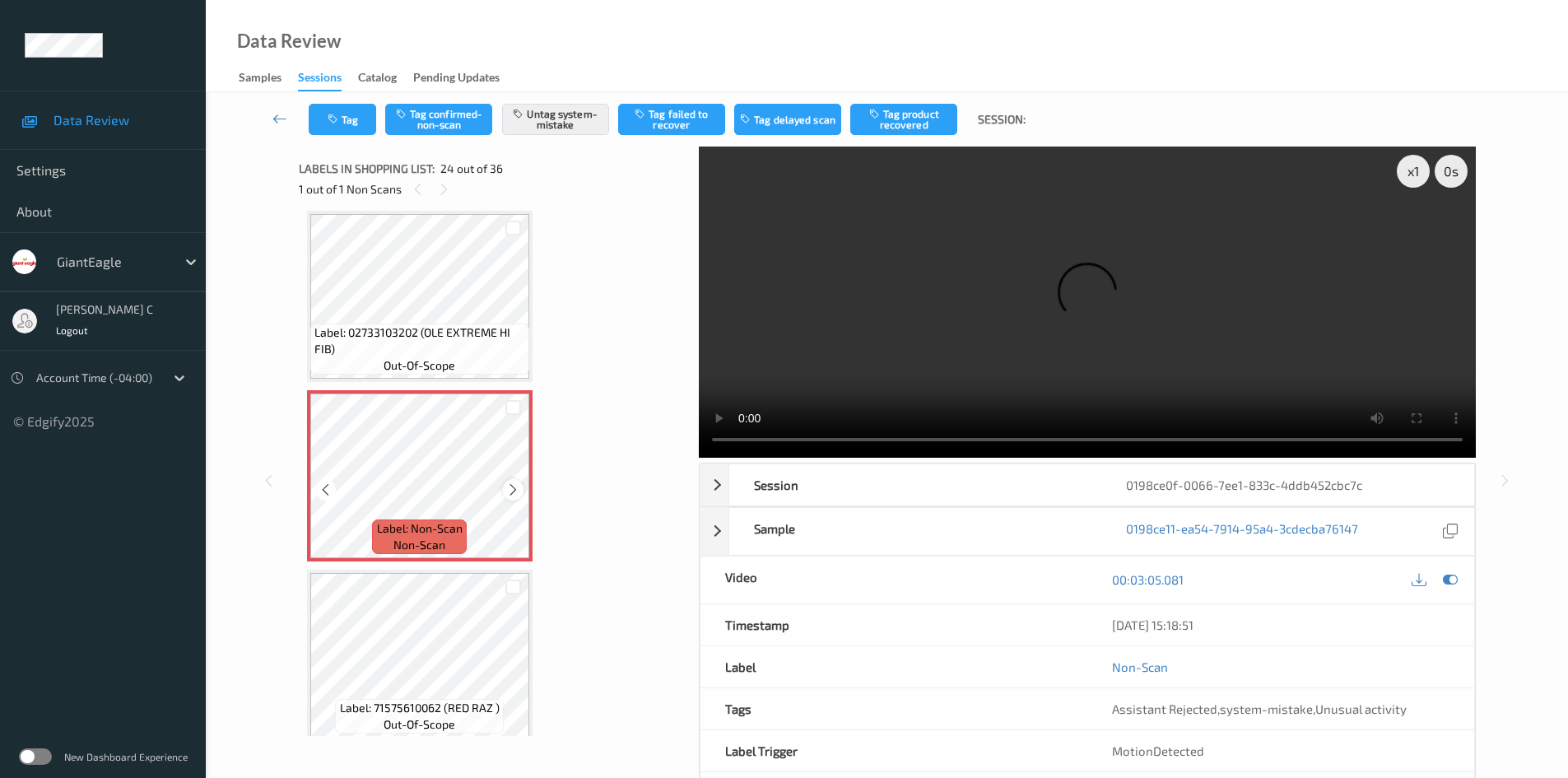
click at [516, 491] on icon at bounding box center [512, 489] width 14 height 15
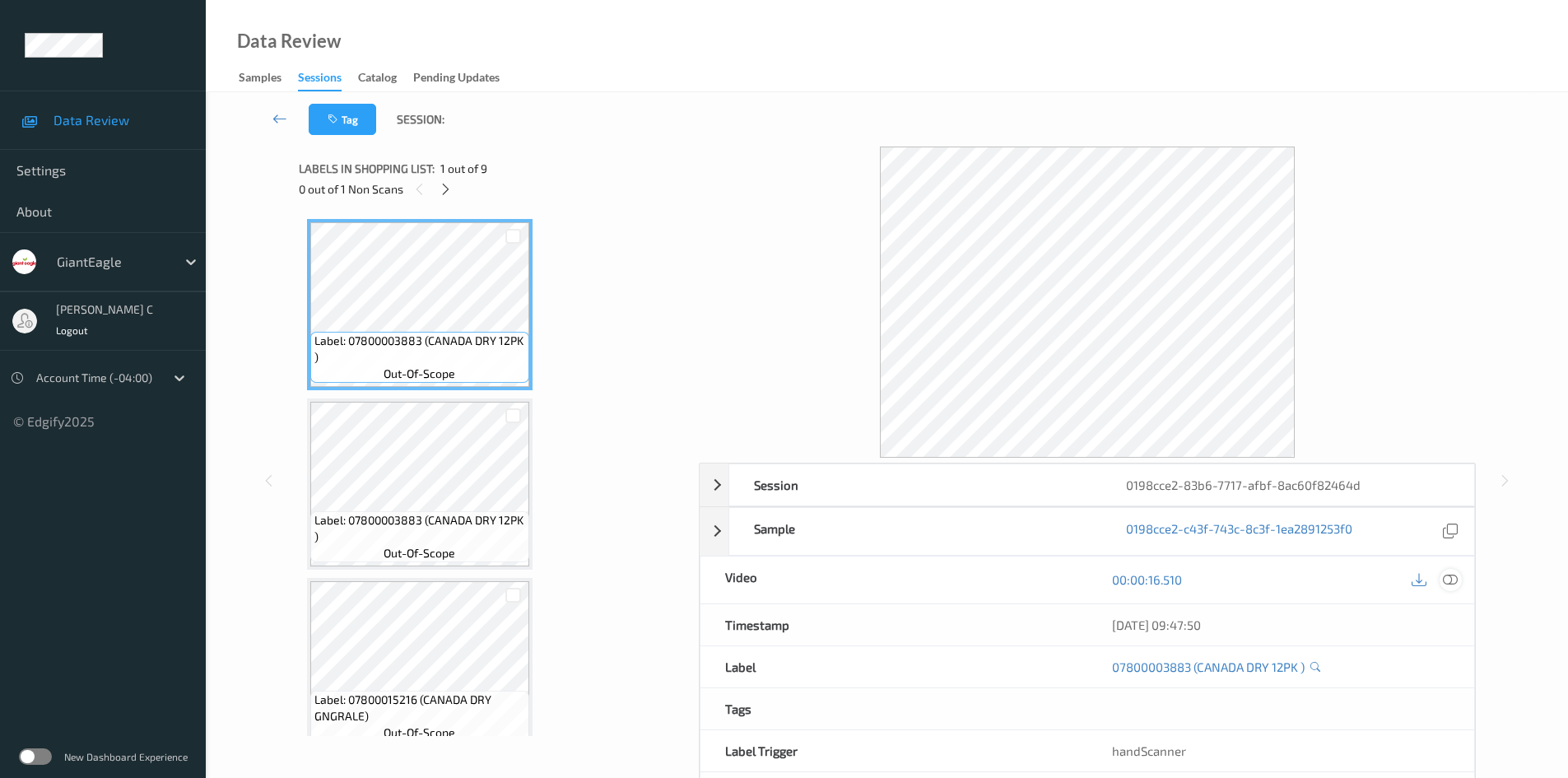
click at [1457, 577] on icon at bounding box center [1451, 579] width 15 height 15
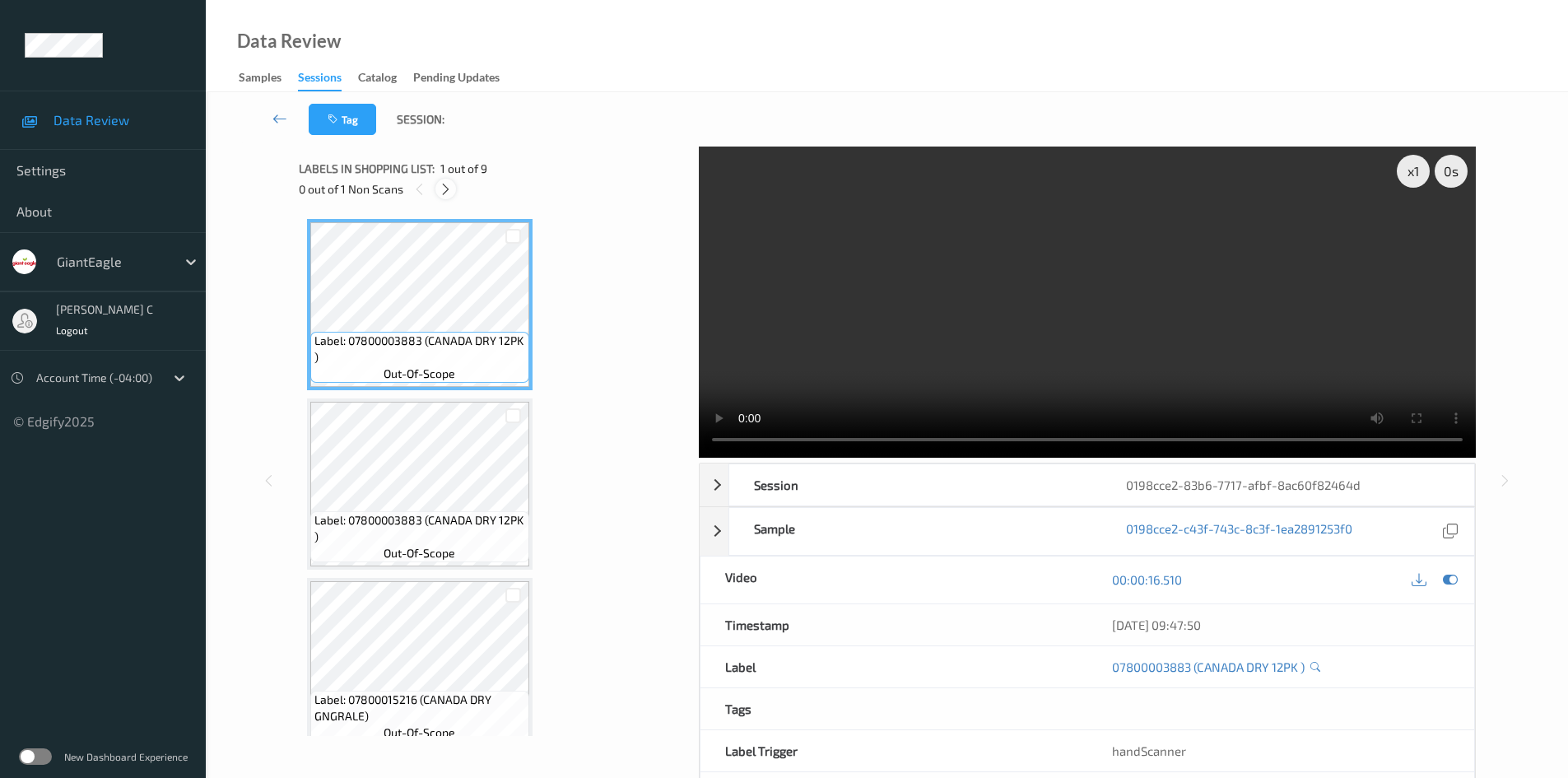
click at [443, 187] on icon at bounding box center [445, 190] width 14 height 15
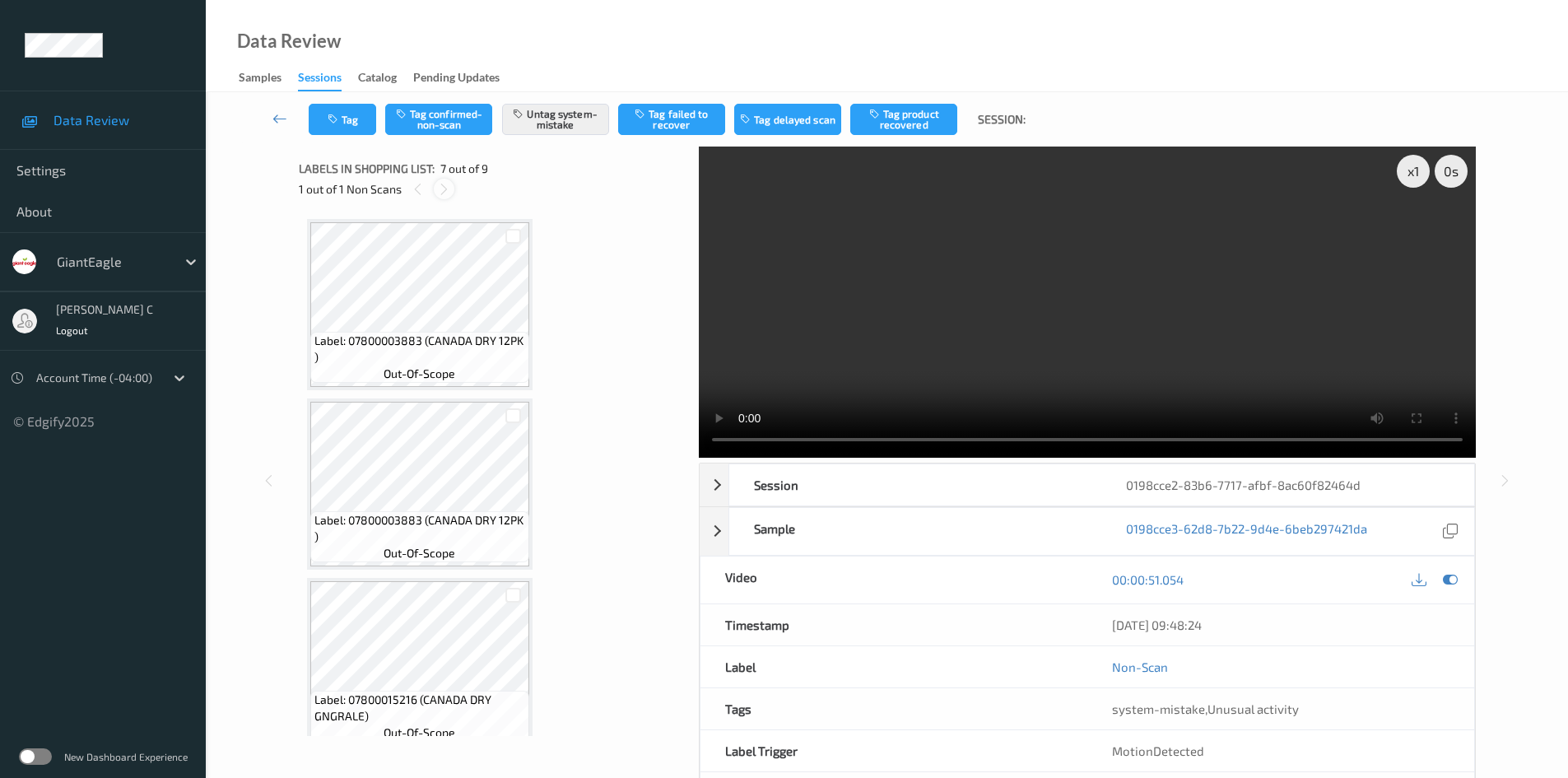
scroll to position [905, 0]
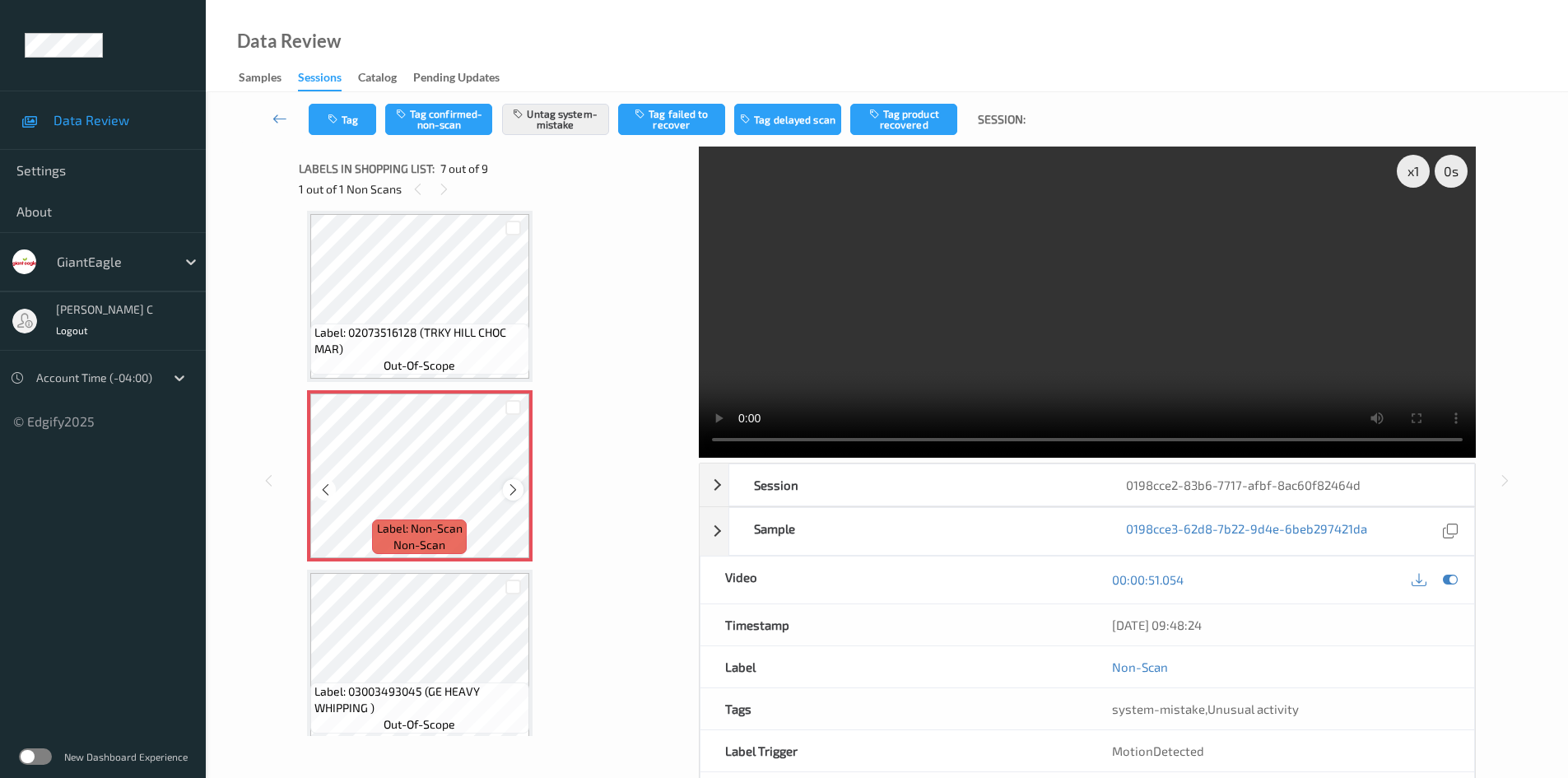
click at [514, 481] on div at bounding box center [513, 489] width 20 height 20
click at [515, 480] on div at bounding box center [513, 489] width 20 height 20
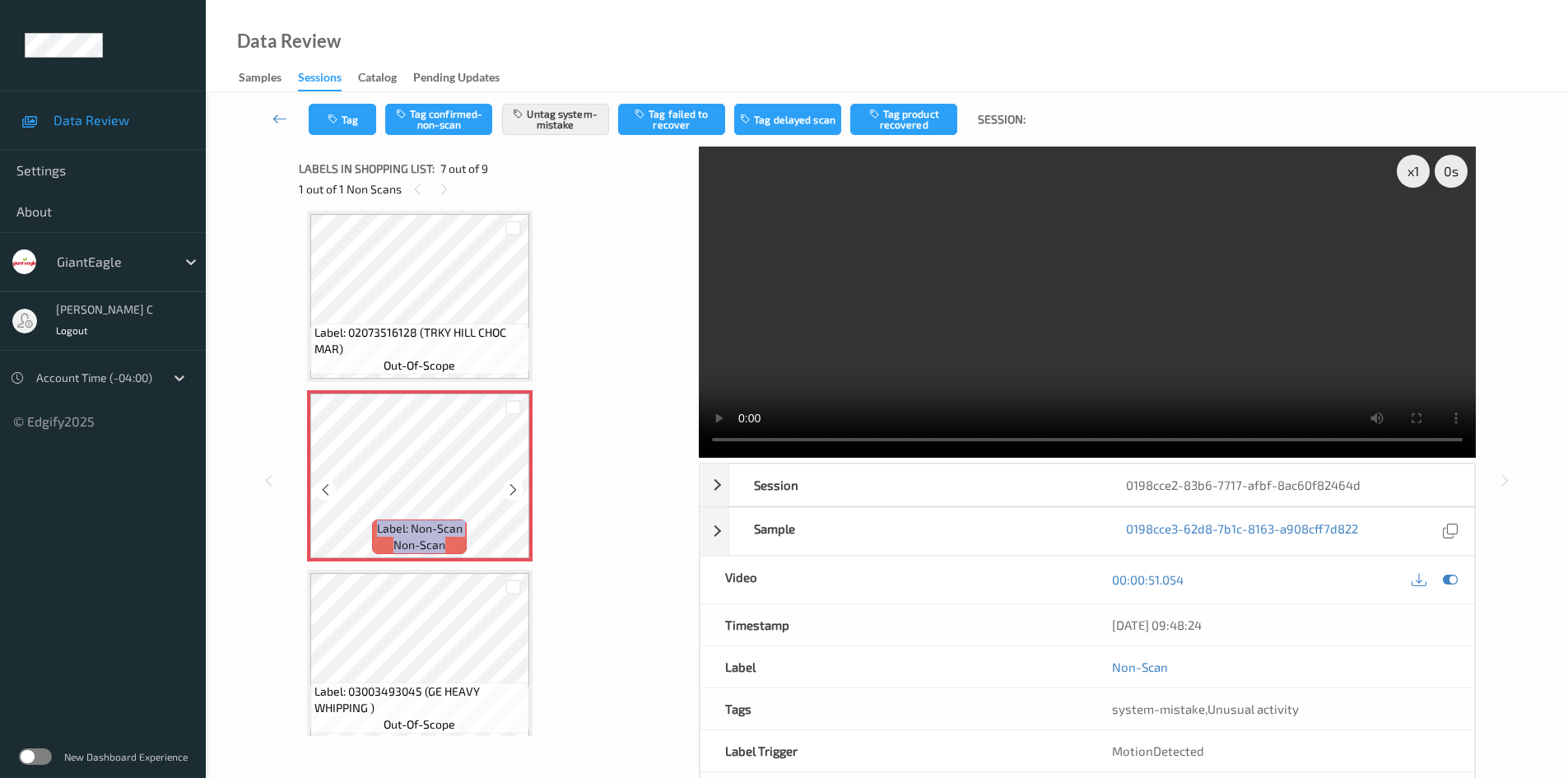
click at [515, 480] on div at bounding box center [513, 489] width 20 height 20
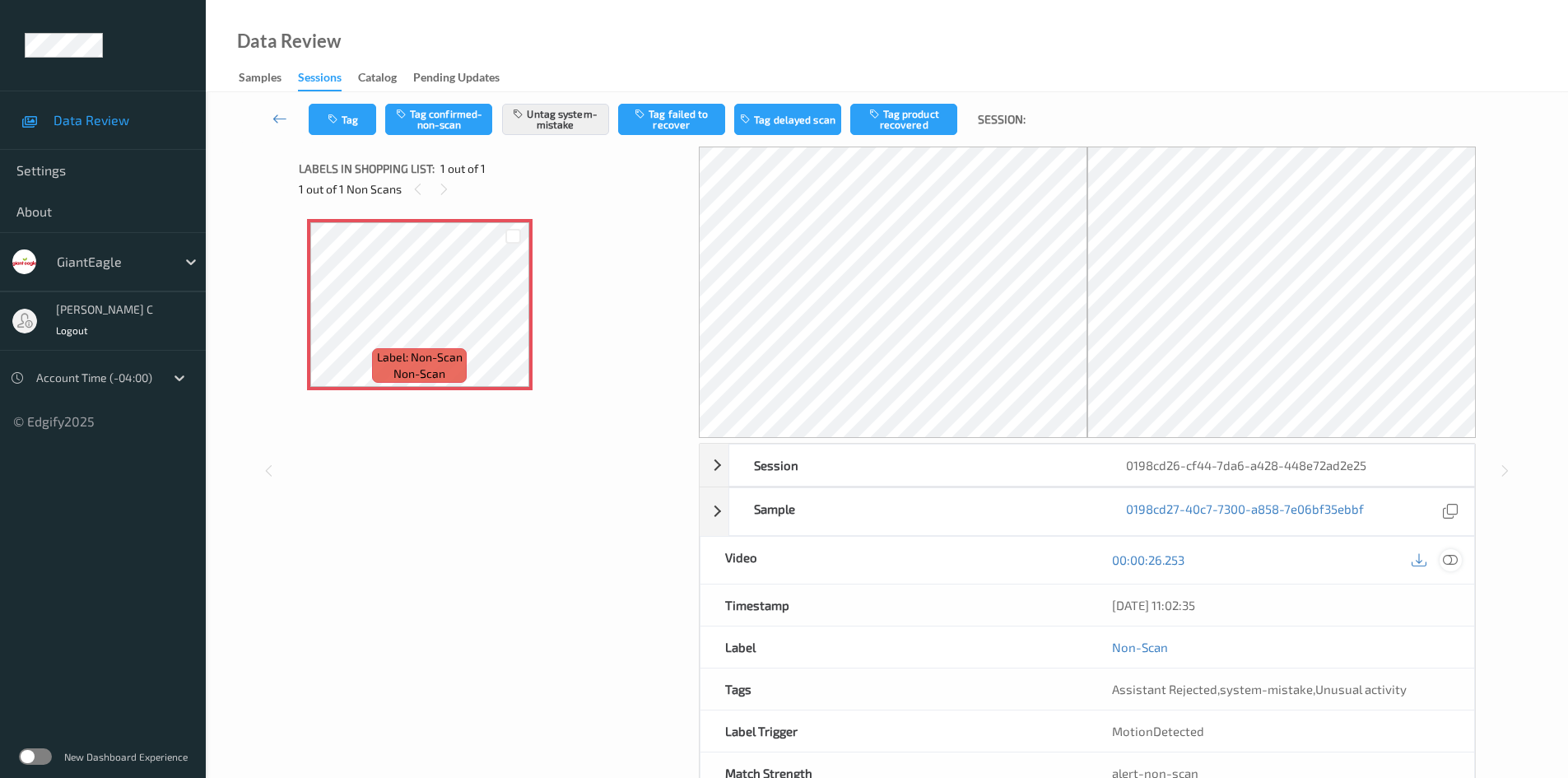
click at [1453, 560] on icon at bounding box center [1451, 560] width 15 height 15
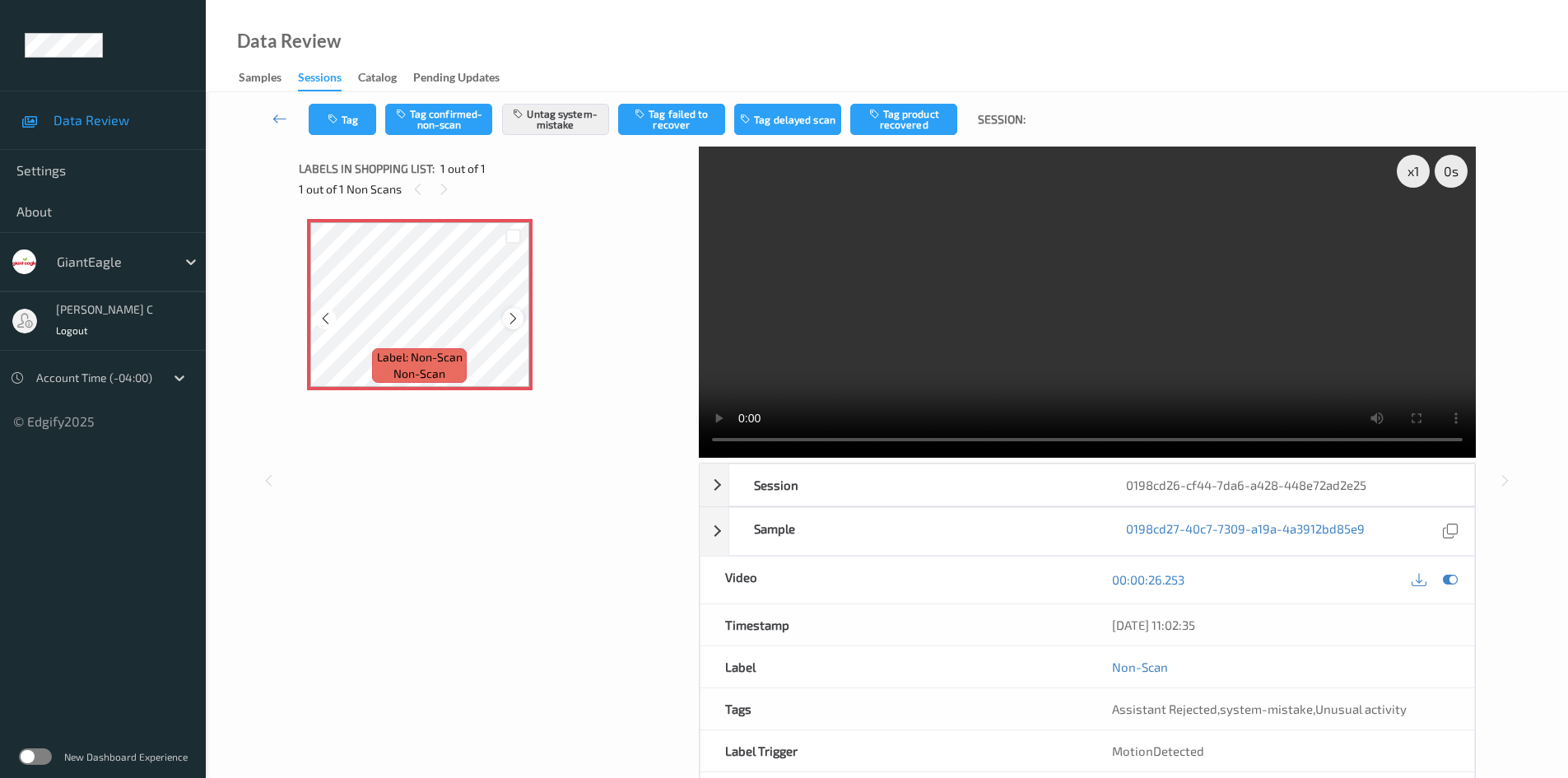
click at [512, 312] on icon at bounding box center [512, 319] width 14 height 15
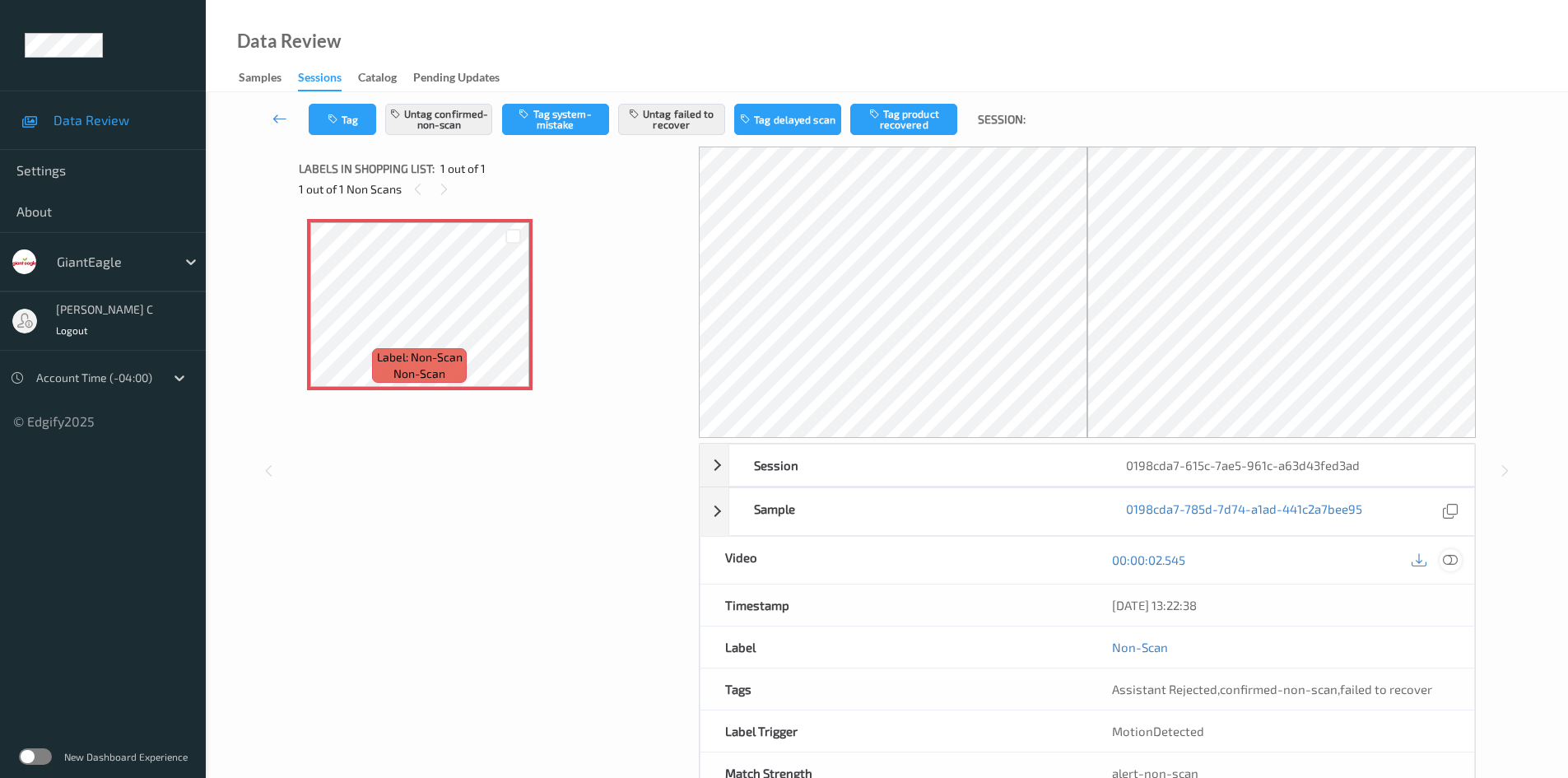
click at [1444, 559] on icon at bounding box center [1451, 560] width 15 height 15
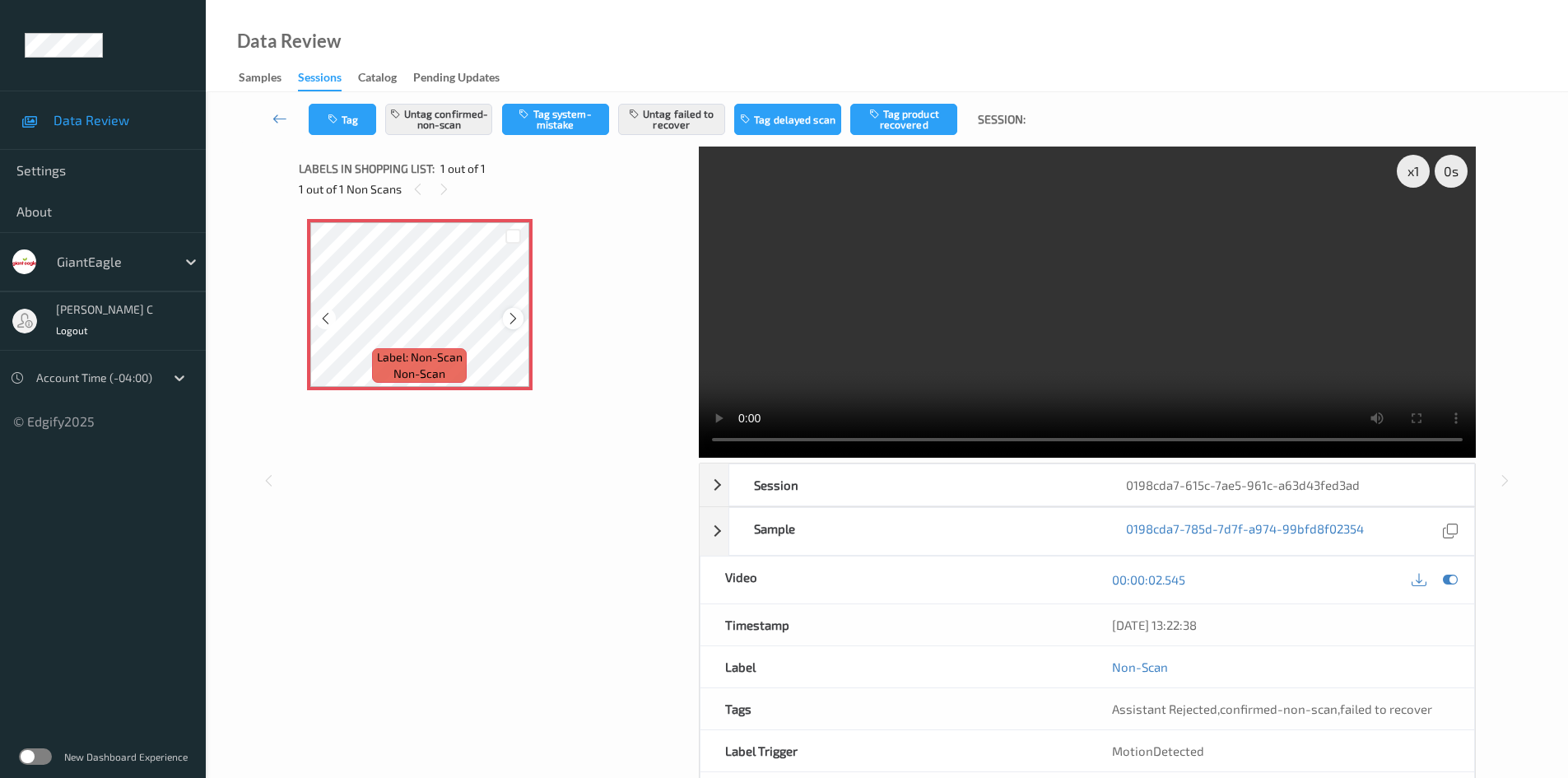
click at [507, 319] on icon at bounding box center [512, 319] width 14 height 15
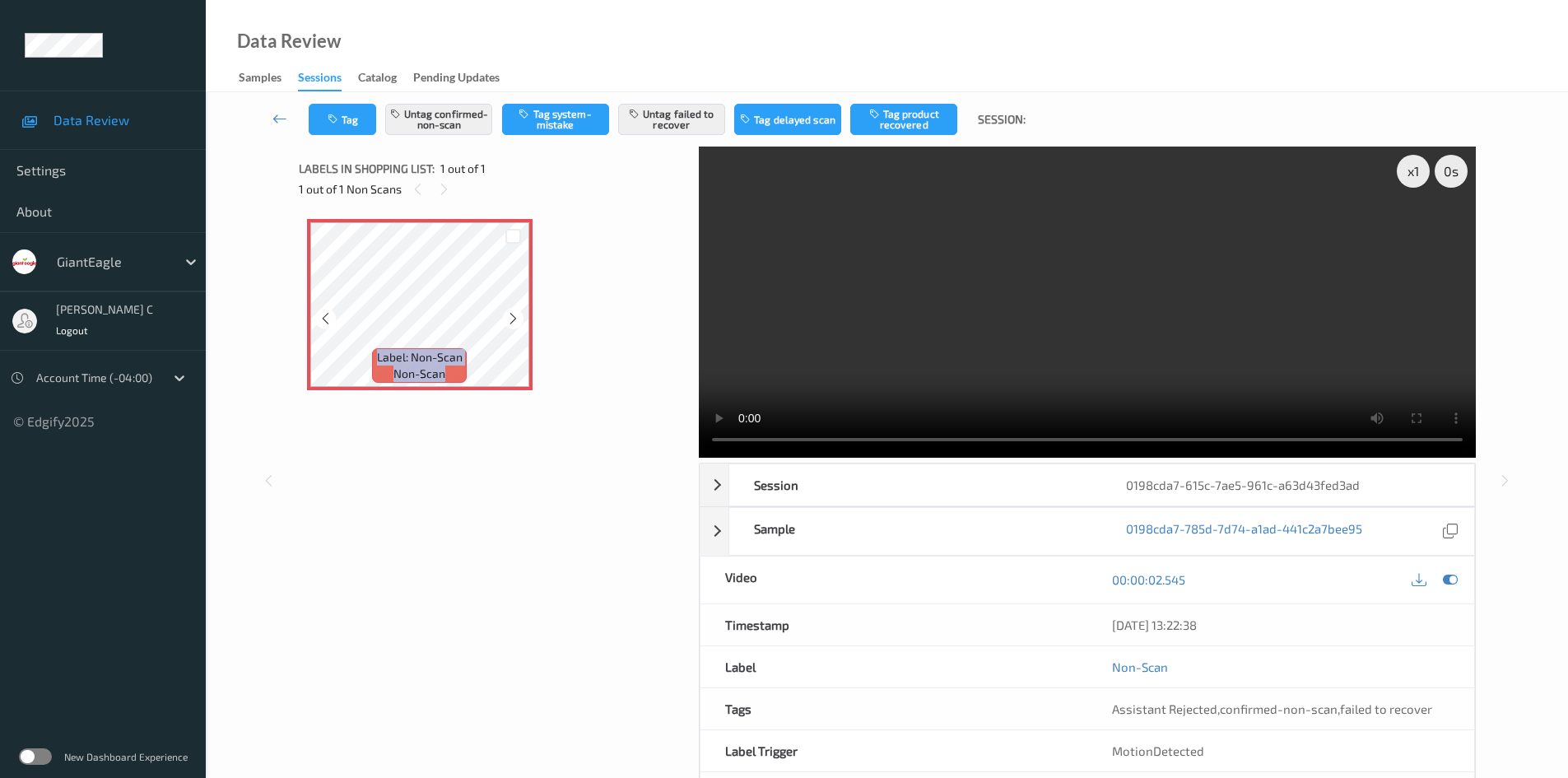
click at [507, 319] on icon at bounding box center [512, 319] width 14 height 15
click at [681, 119] on button "Untag failed to recover" at bounding box center [672, 119] width 107 height 31
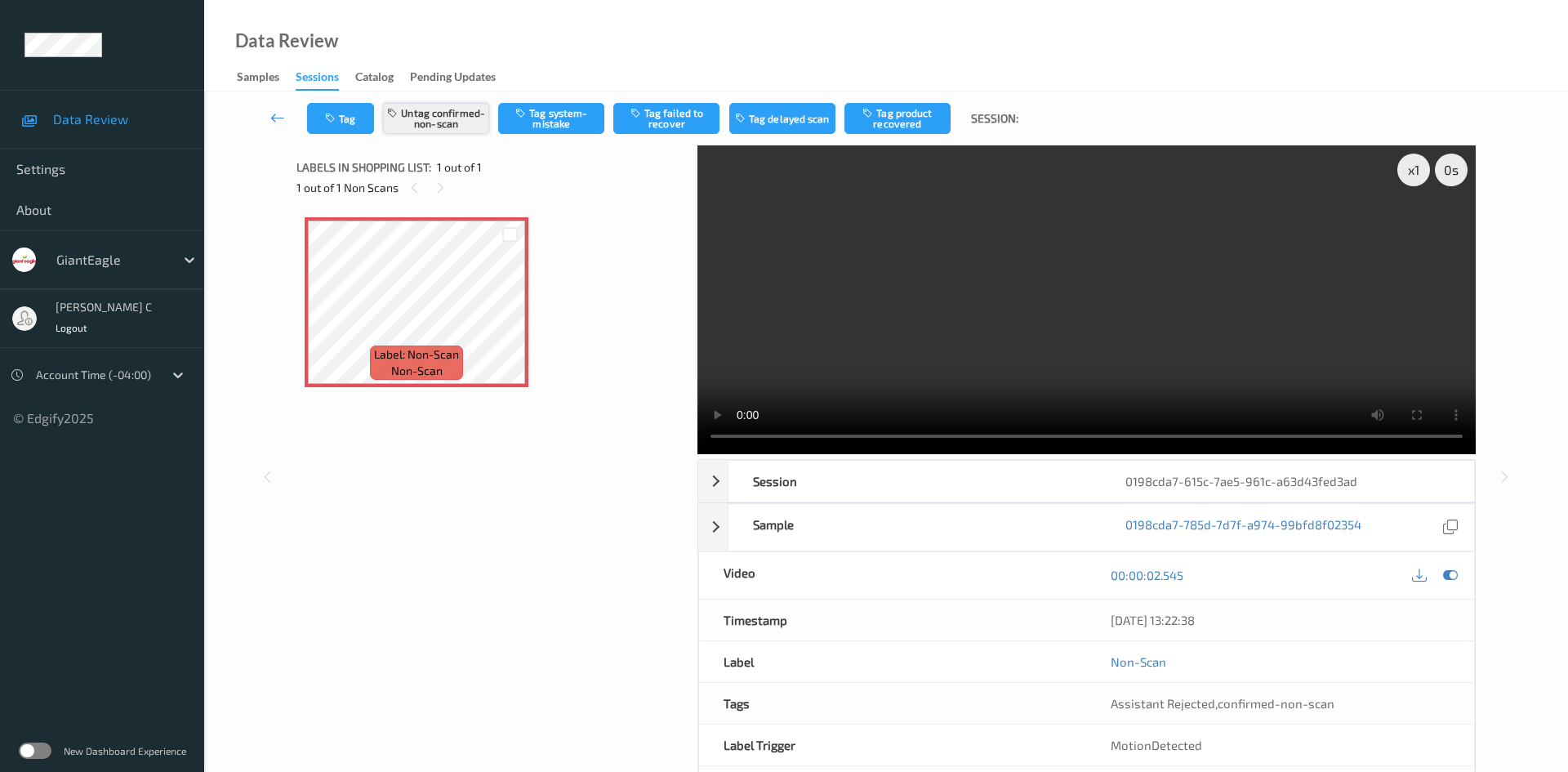
click at [460, 118] on button "Untag confirmed-non-scan" at bounding box center [435, 118] width 106 height 31
click at [560, 125] on button "Tag system-mistake" at bounding box center [551, 118] width 106 height 31
click at [348, 128] on button "Tag" at bounding box center [341, 118] width 67 height 31
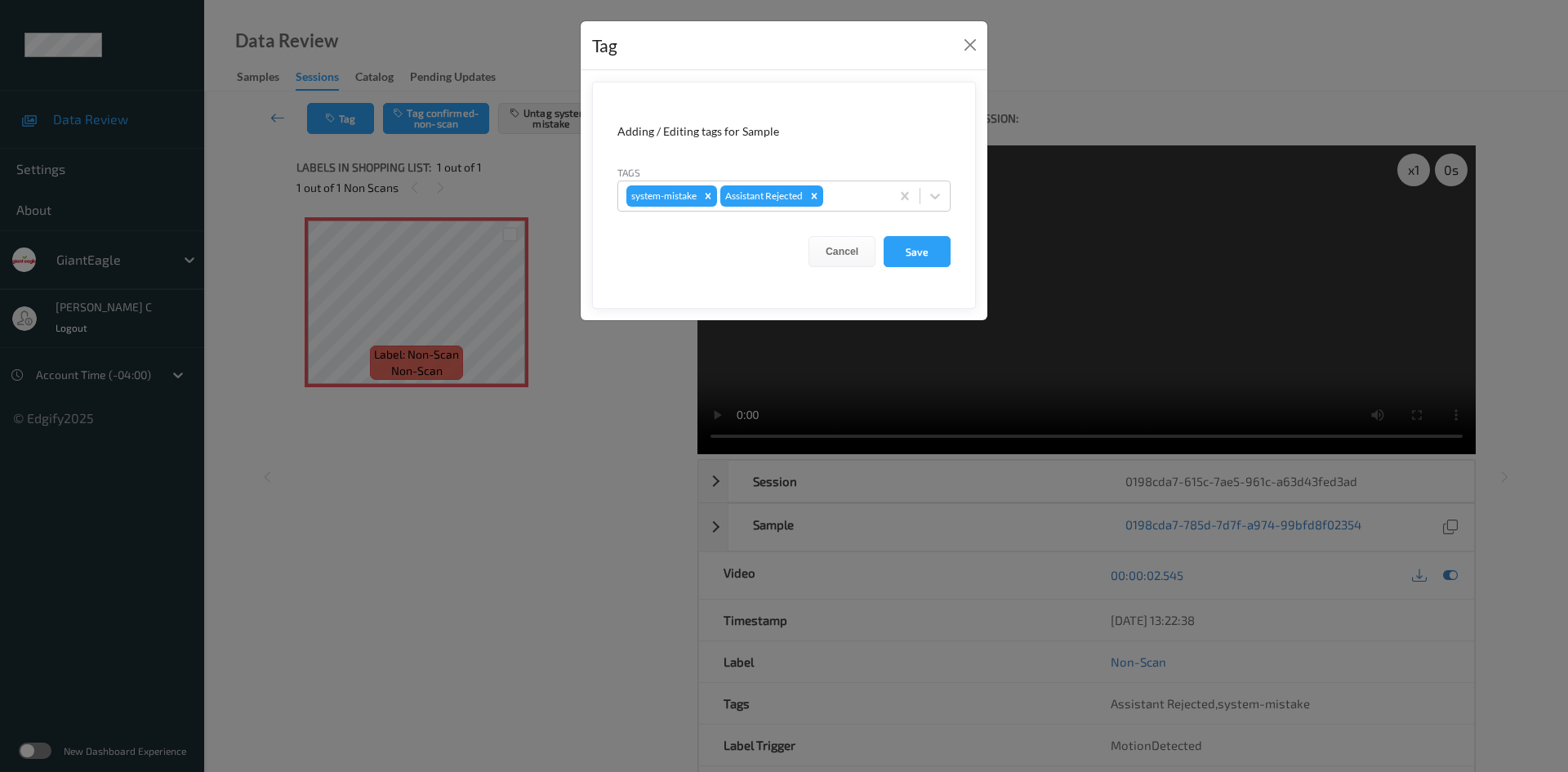
click at [630, 356] on div "Tag Adding / Editing tags for Sample Tags system-mistake Assistant Rejected Can…" at bounding box center [784, 386] width 1568 height 772
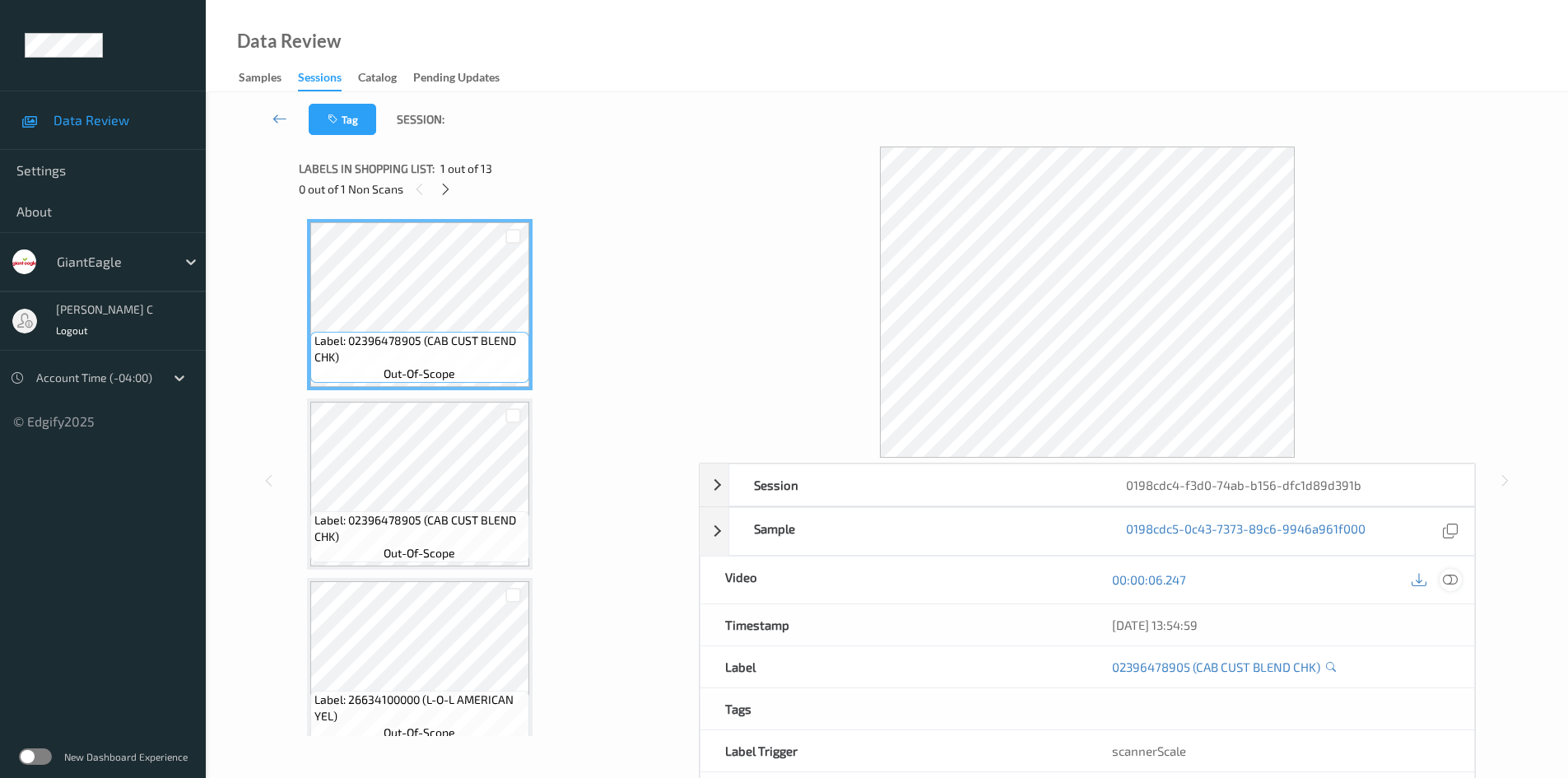
click at [1446, 579] on icon at bounding box center [1451, 579] width 15 height 15
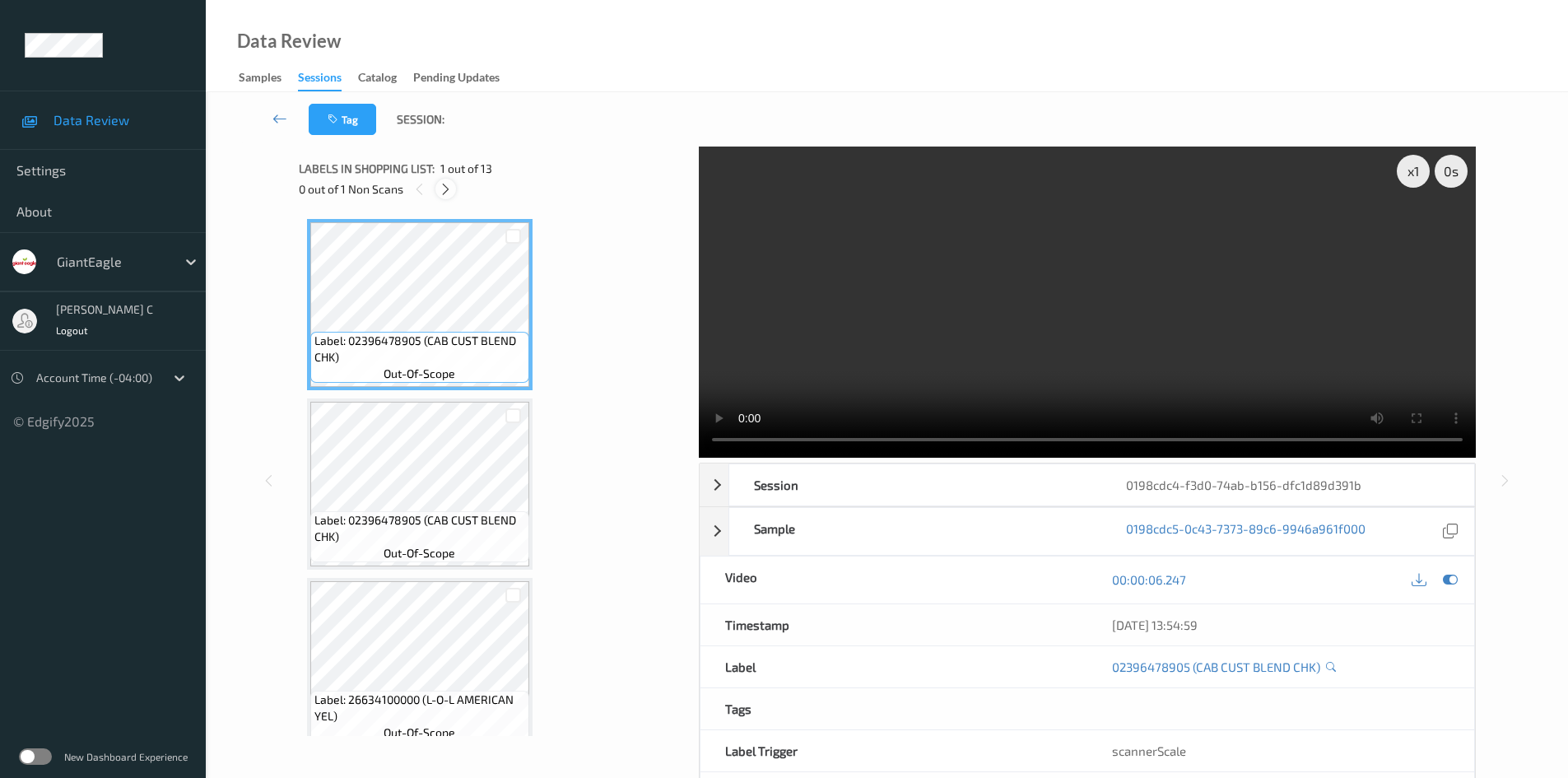
click at [438, 185] on div at bounding box center [445, 189] width 20 height 20
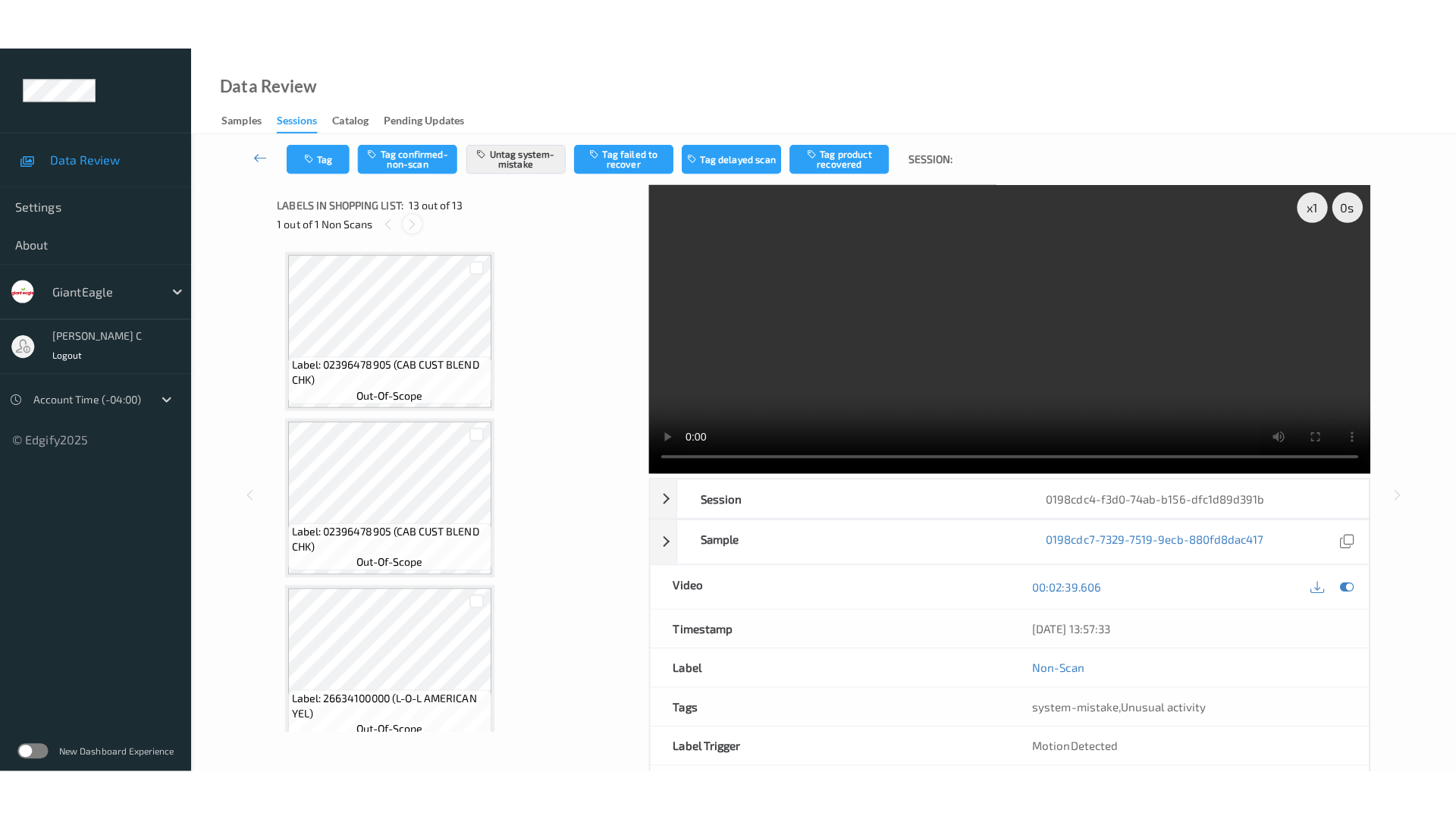
scroll to position [1673, 0]
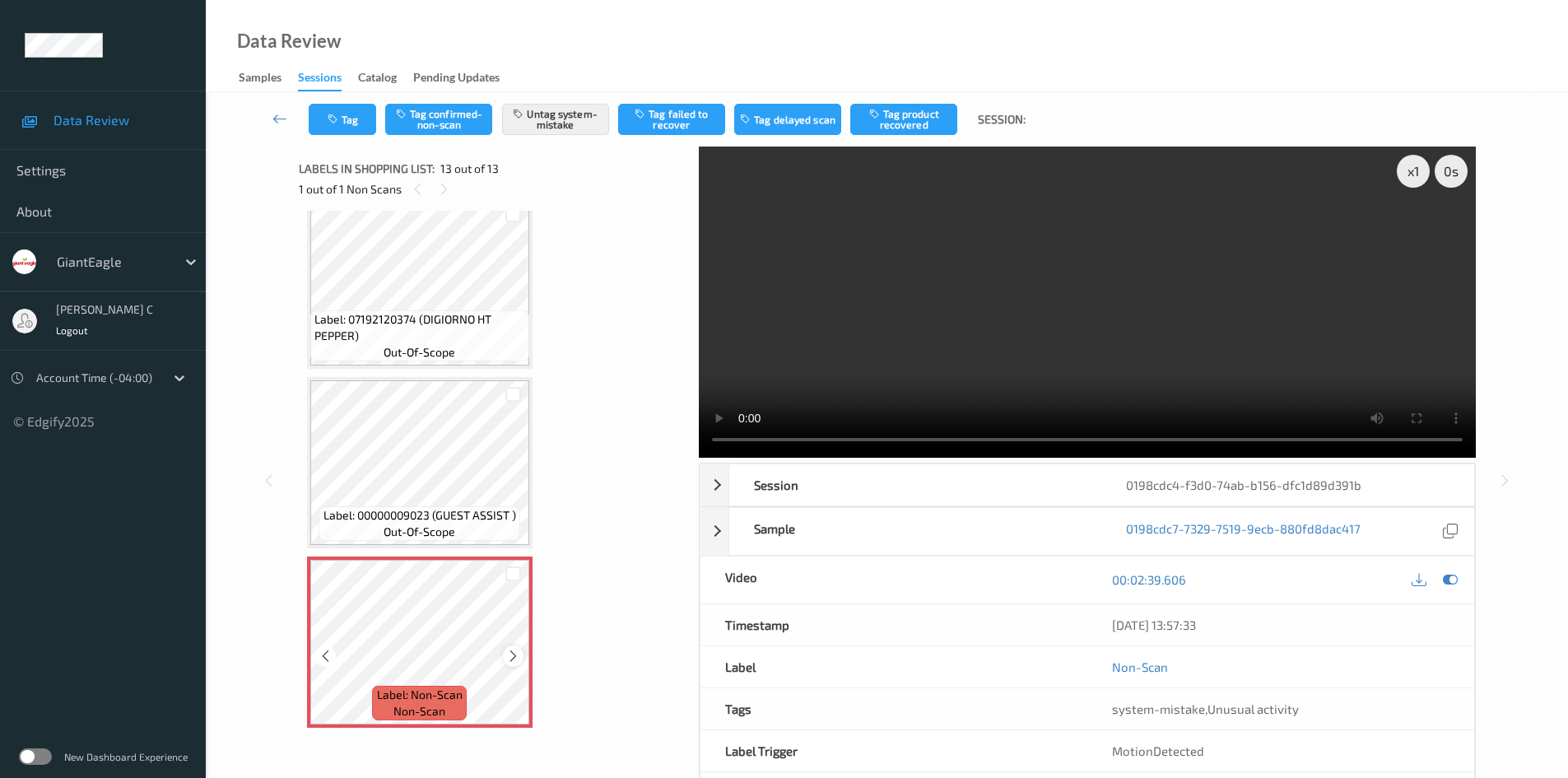
click at [506, 654] on div at bounding box center [513, 655] width 20 height 20
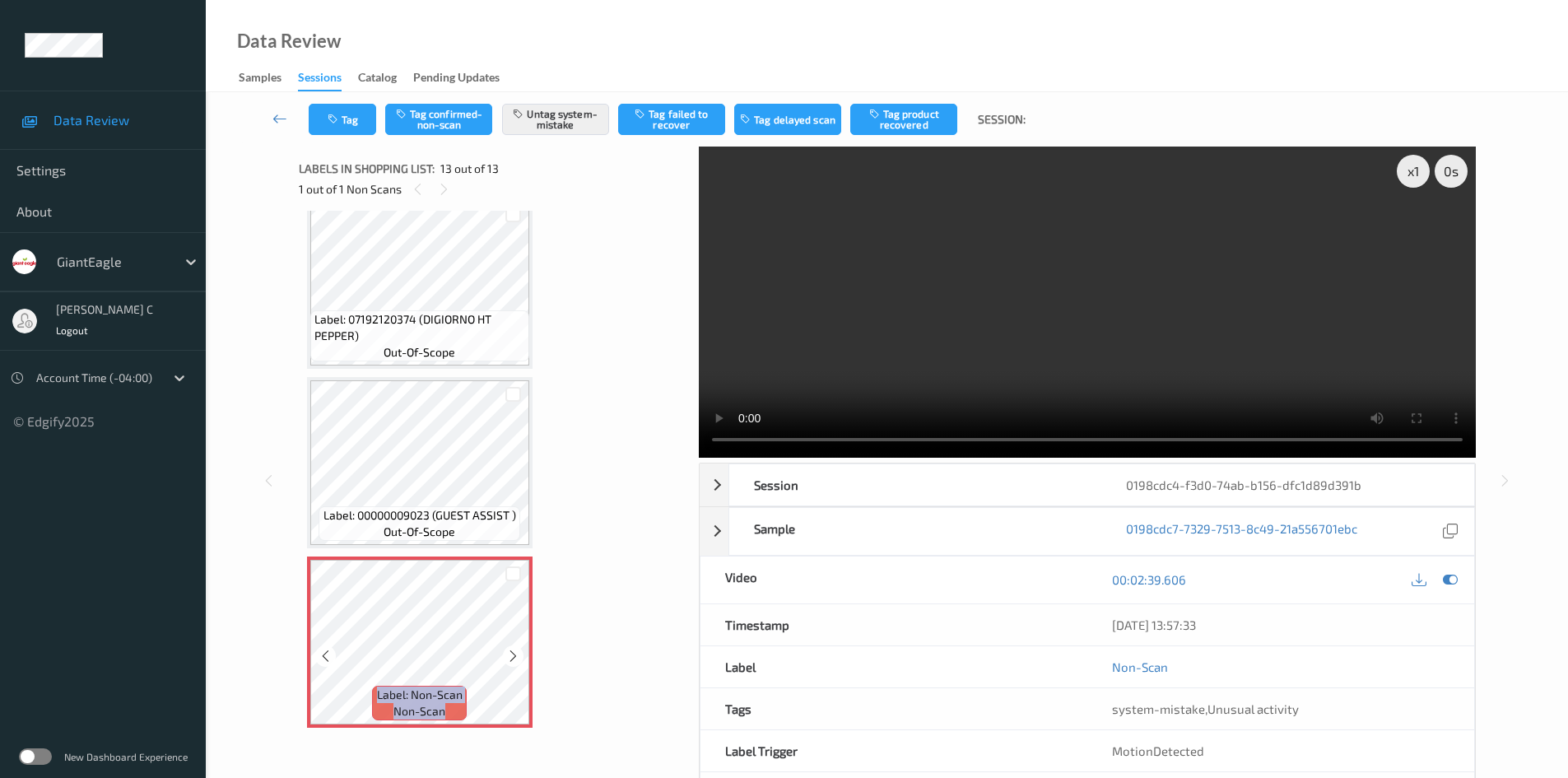
click at [506, 654] on div at bounding box center [513, 655] width 20 height 20
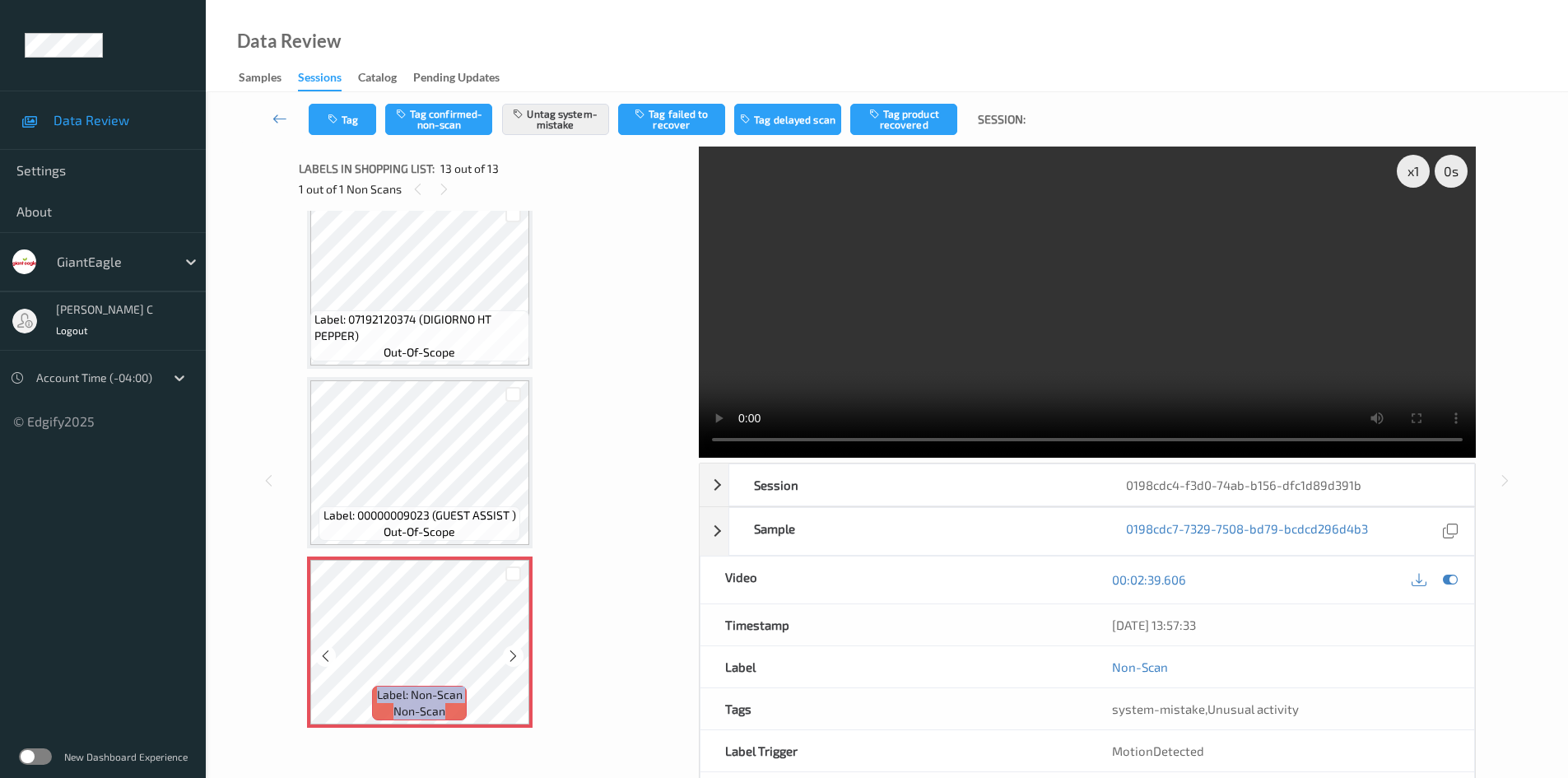
click at [506, 654] on div at bounding box center [513, 655] width 20 height 20
click at [546, 116] on button "Untag system-mistake" at bounding box center [555, 119] width 107 height 31
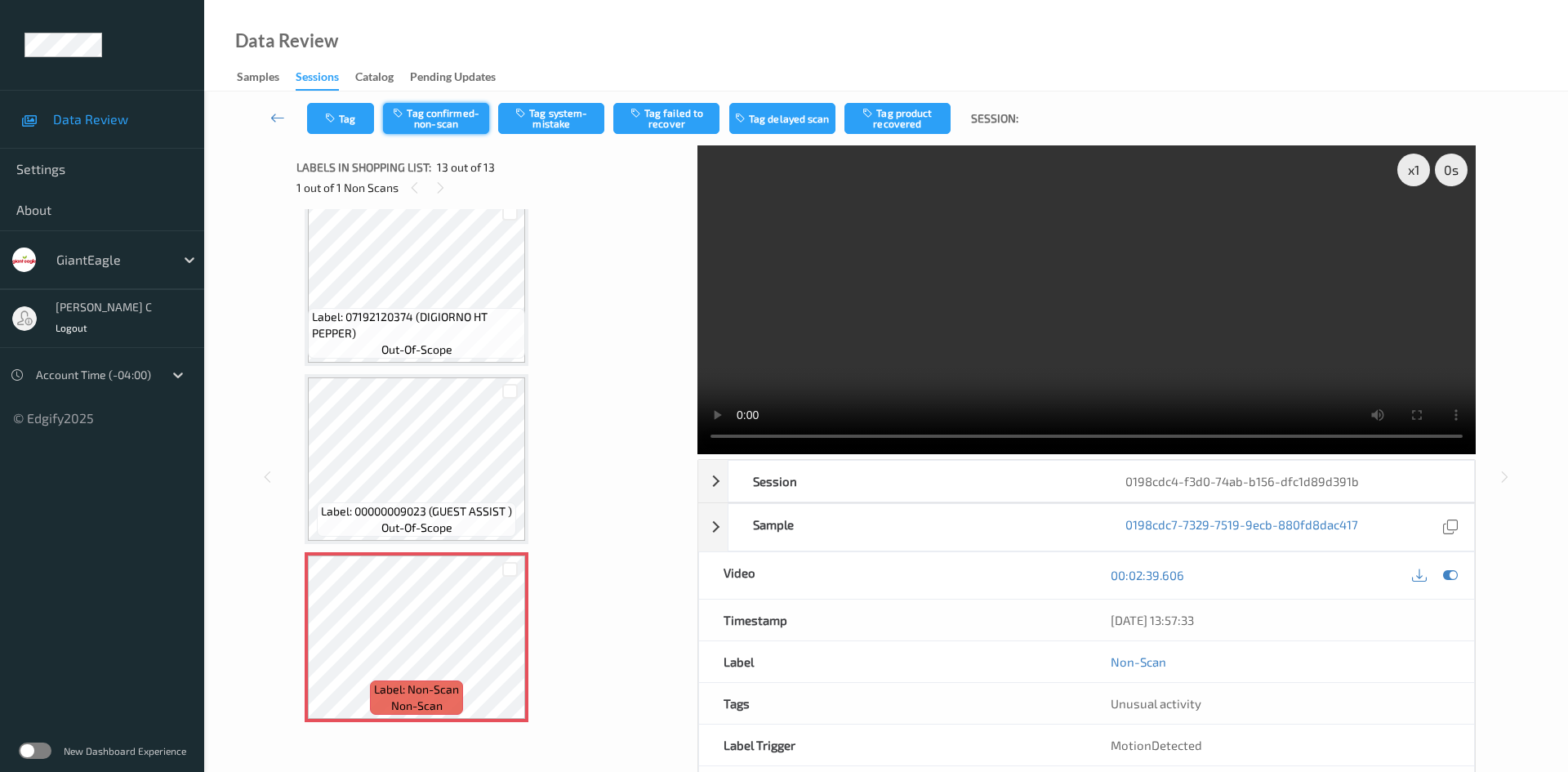
click at [439, 114] on button "Tag confirmed-non-scan" at bounding box center [435, 118] width 106 height 31
click at [905, 119] on button "Tag product recovered" at bounding box center [897, 118] width 106 height 31
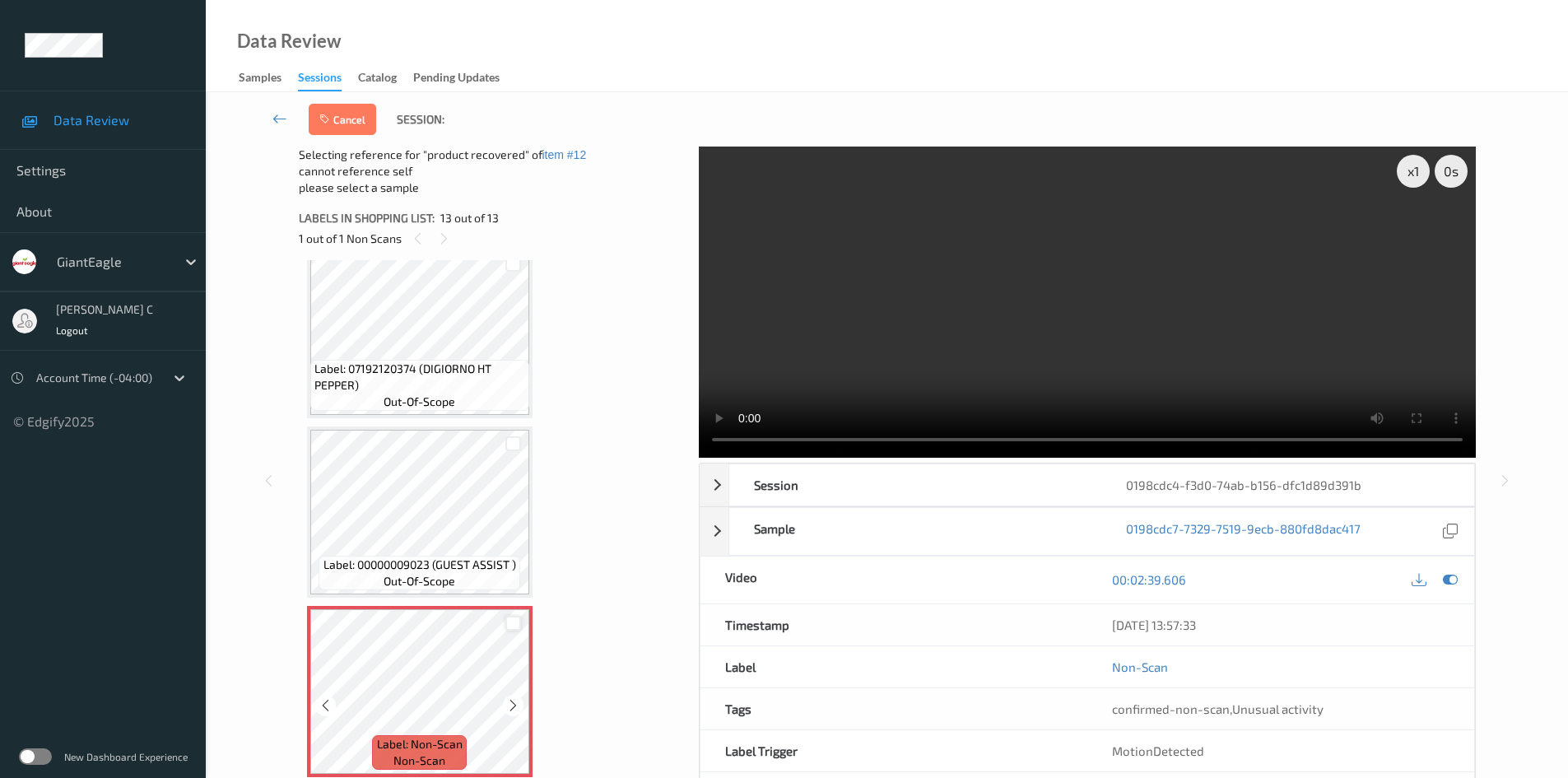
scroll to position [41, 0]
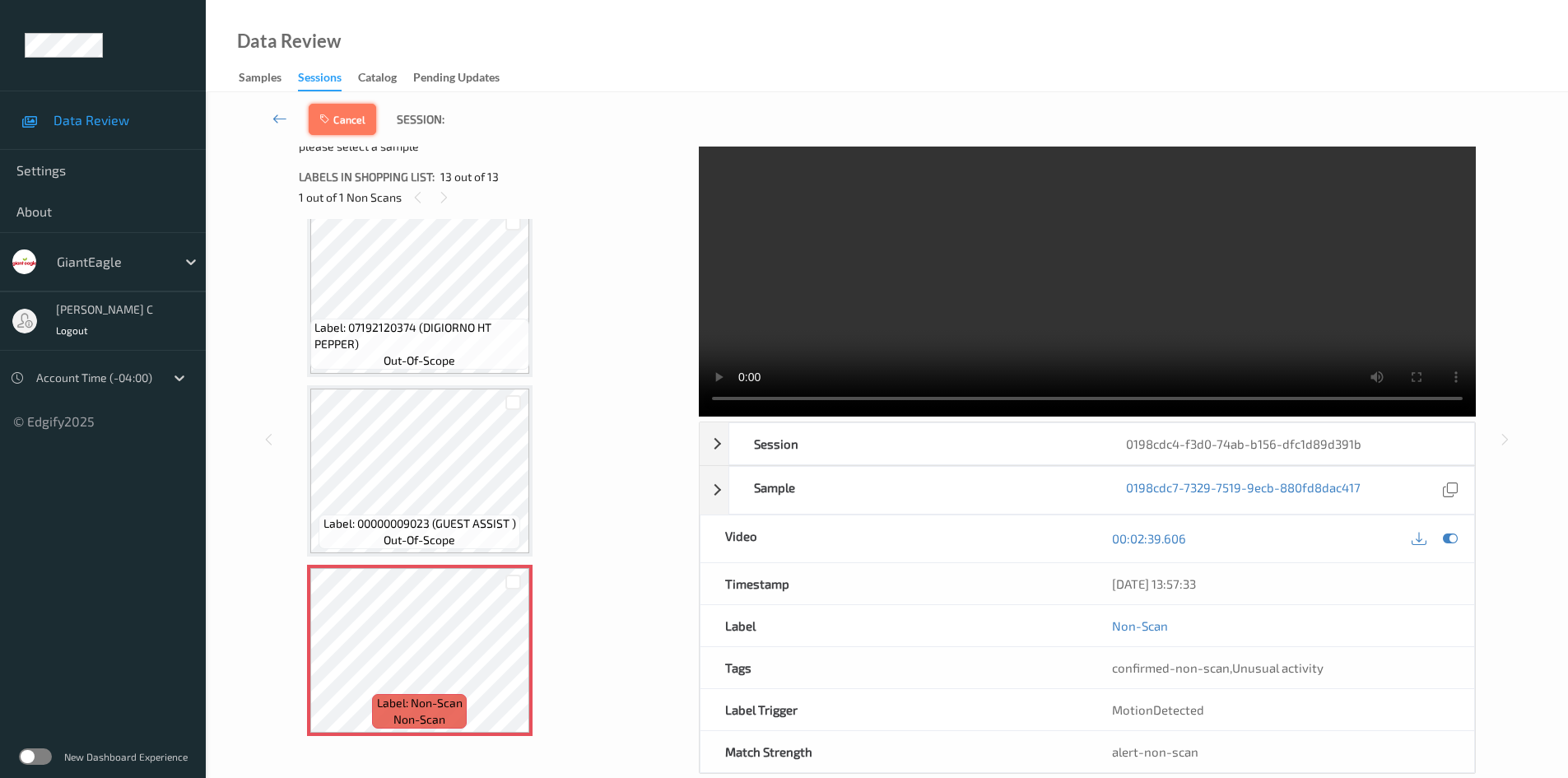
click at [338, 126] on button "Cancel" at bounding box center [343, 119] width 68 height 31
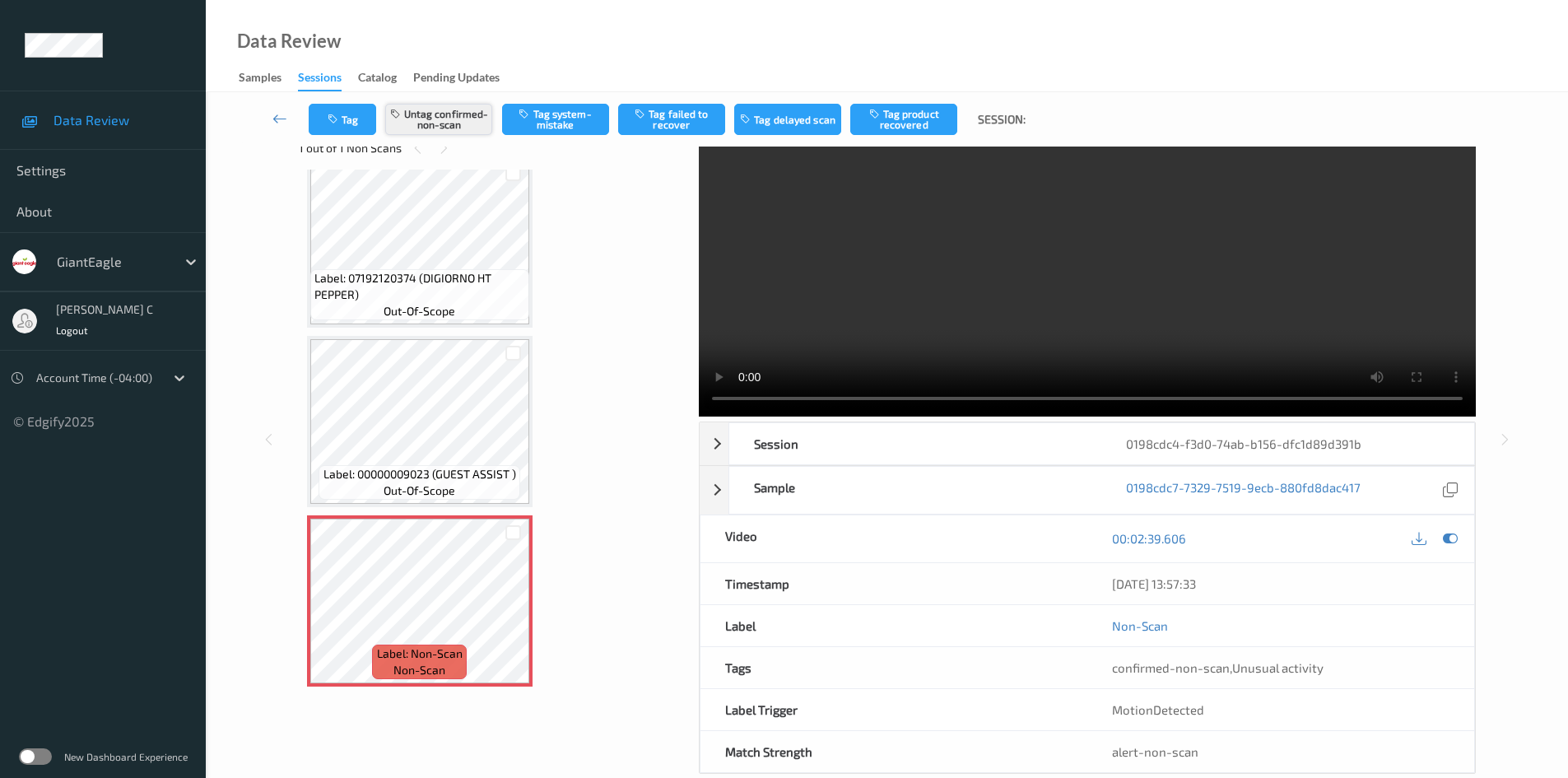
click at [443, 134] on button "Untag confirmed-non-scan" at bounding box center [438, 119] width 107 height 31
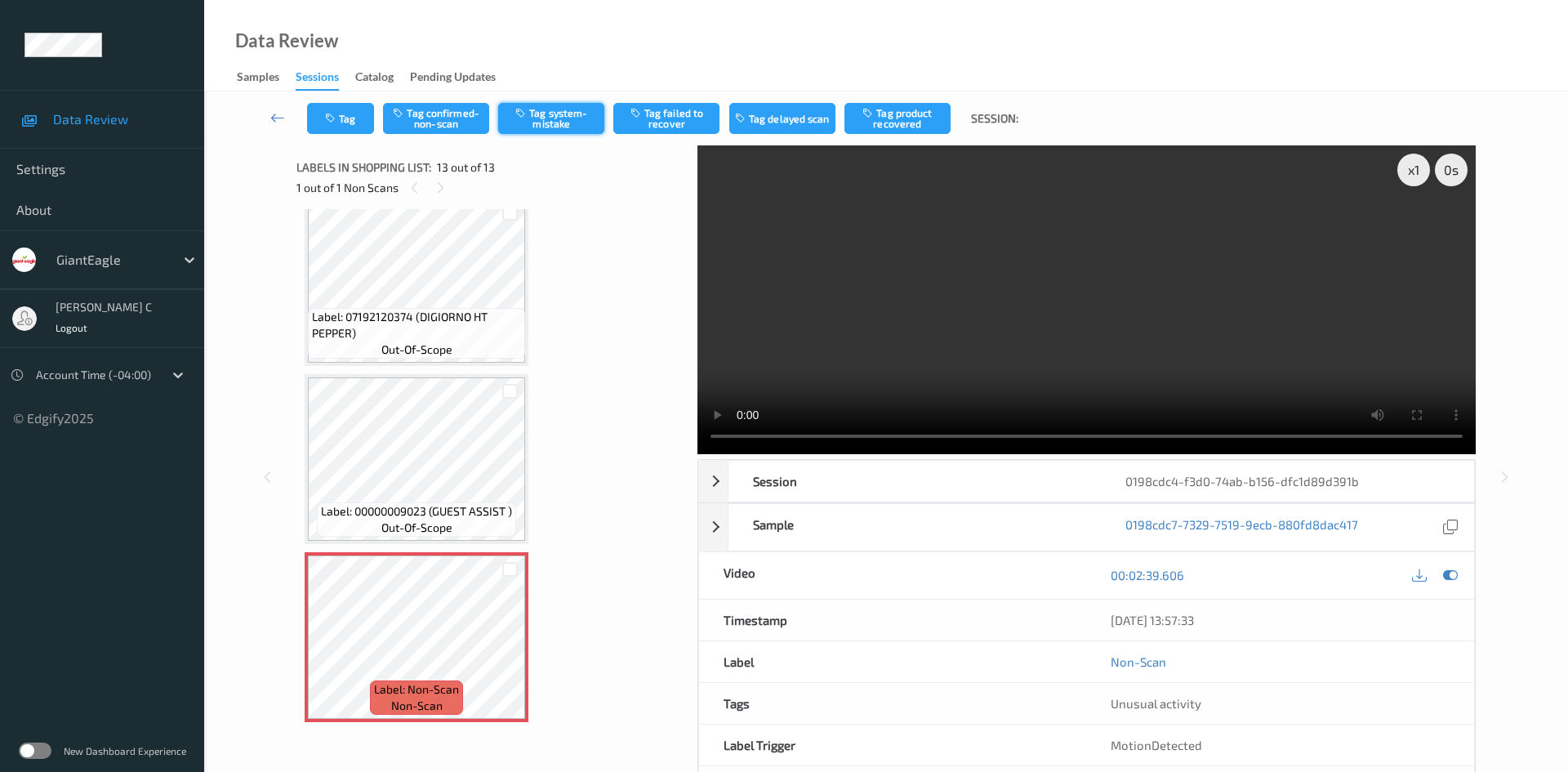
click at [576, 127] on button "Tag system-mistake" at bounding box center [551, 118] width 106 height 31
click at [365, 115] on button "Tag" at bounding box center [341, 118] width 67 height 31
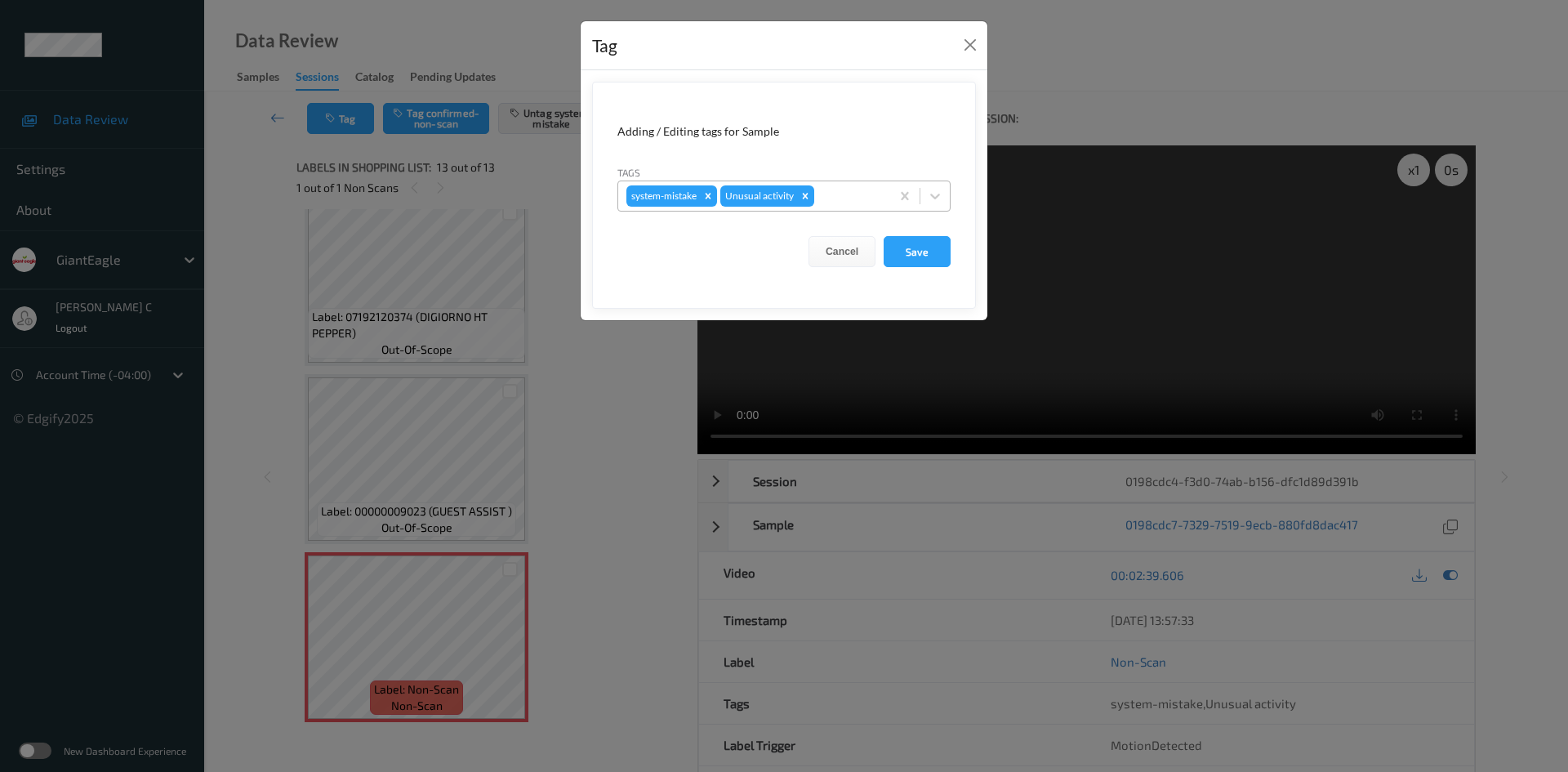
click at [824, 189] on div at bounding box center [849, 196] width 65 height 20
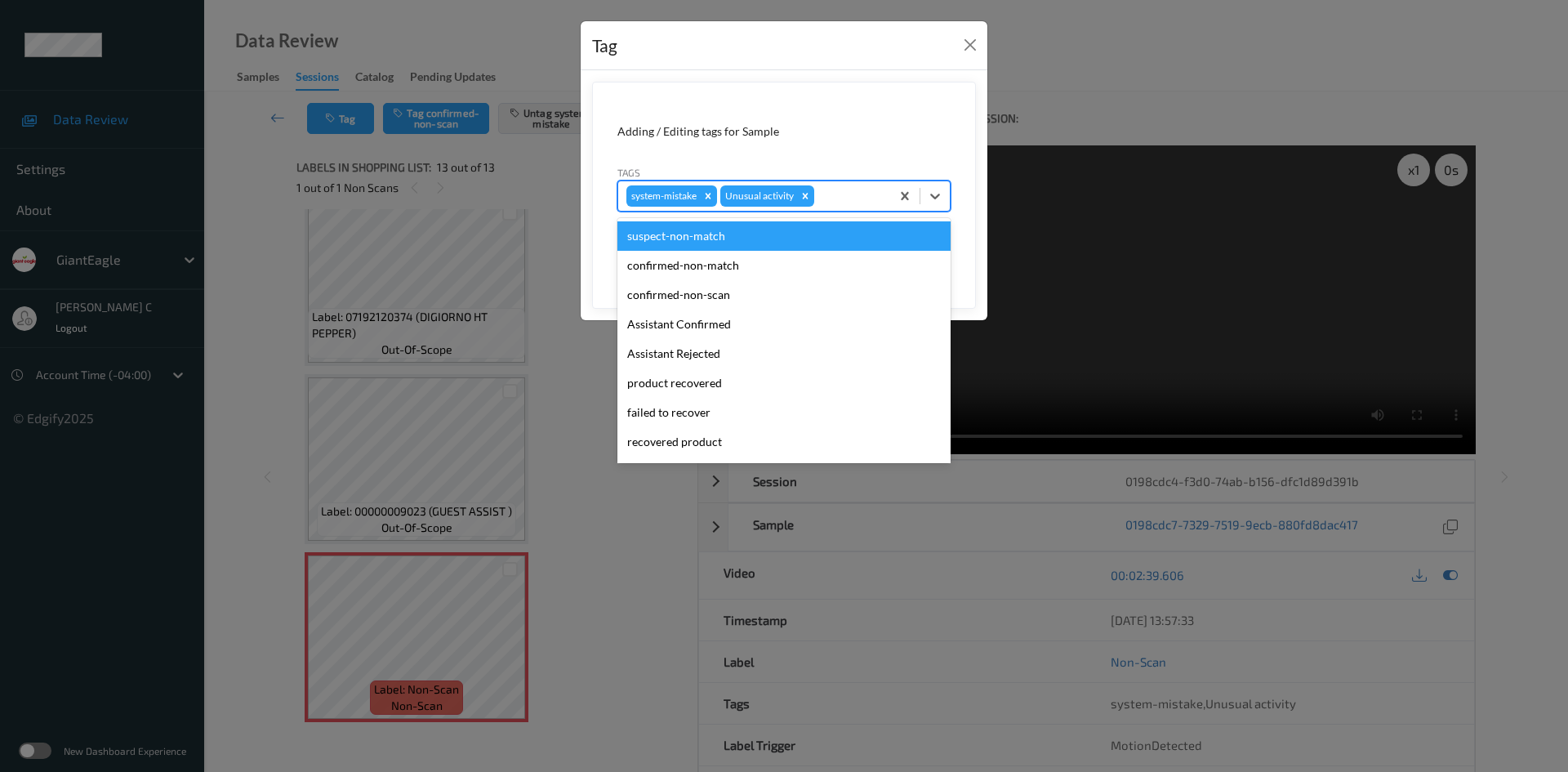
click at [1066, 88] on div "Tag Adding / Editing tags for Sample Tags option suspect-non-match focused, 1 o…" at bounding box center [784, 386] width 1568 height 772
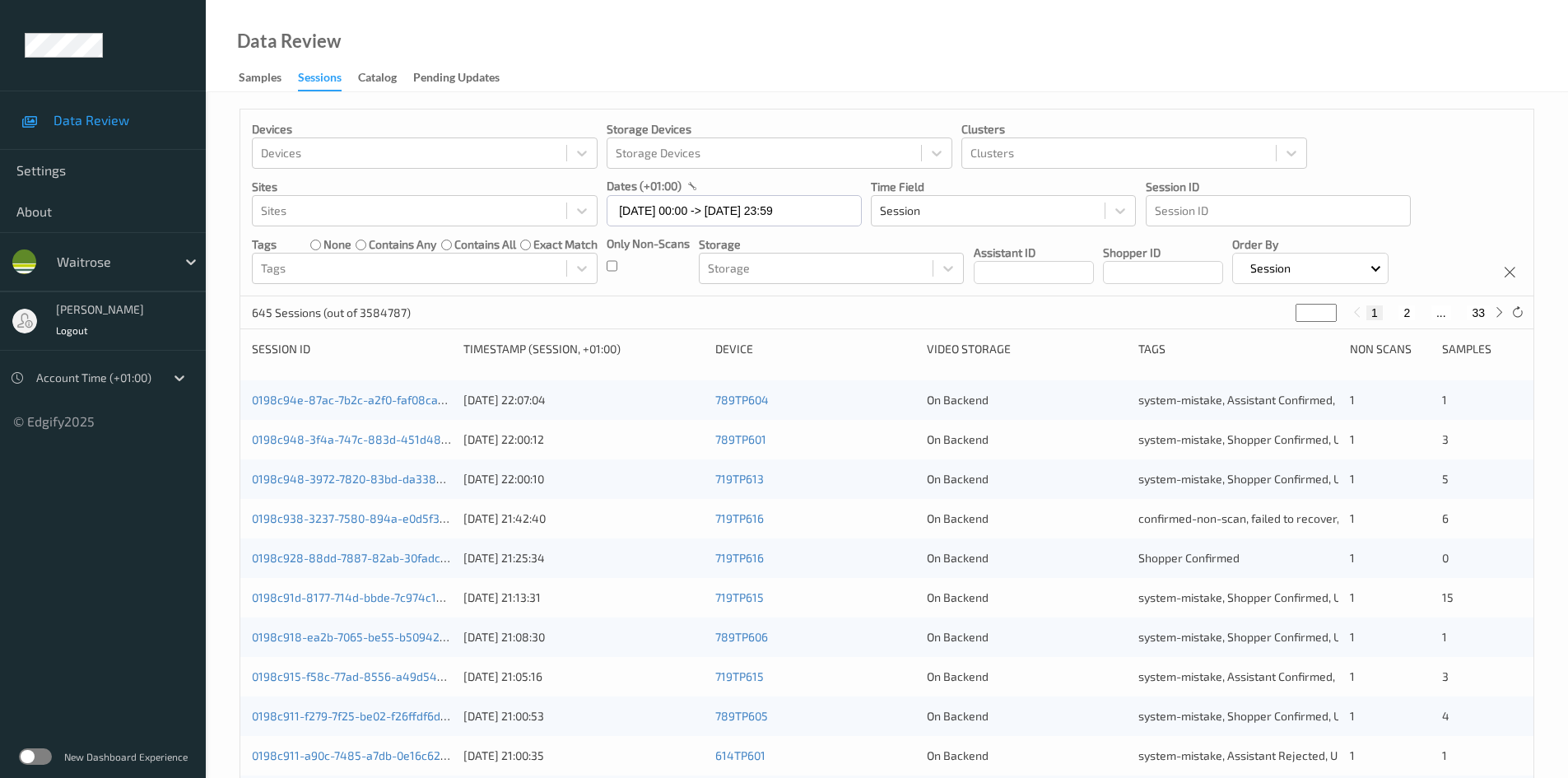
scroll to position [132, 0]
